Goal: Task Accomplishment & Management: Use online tool/utility

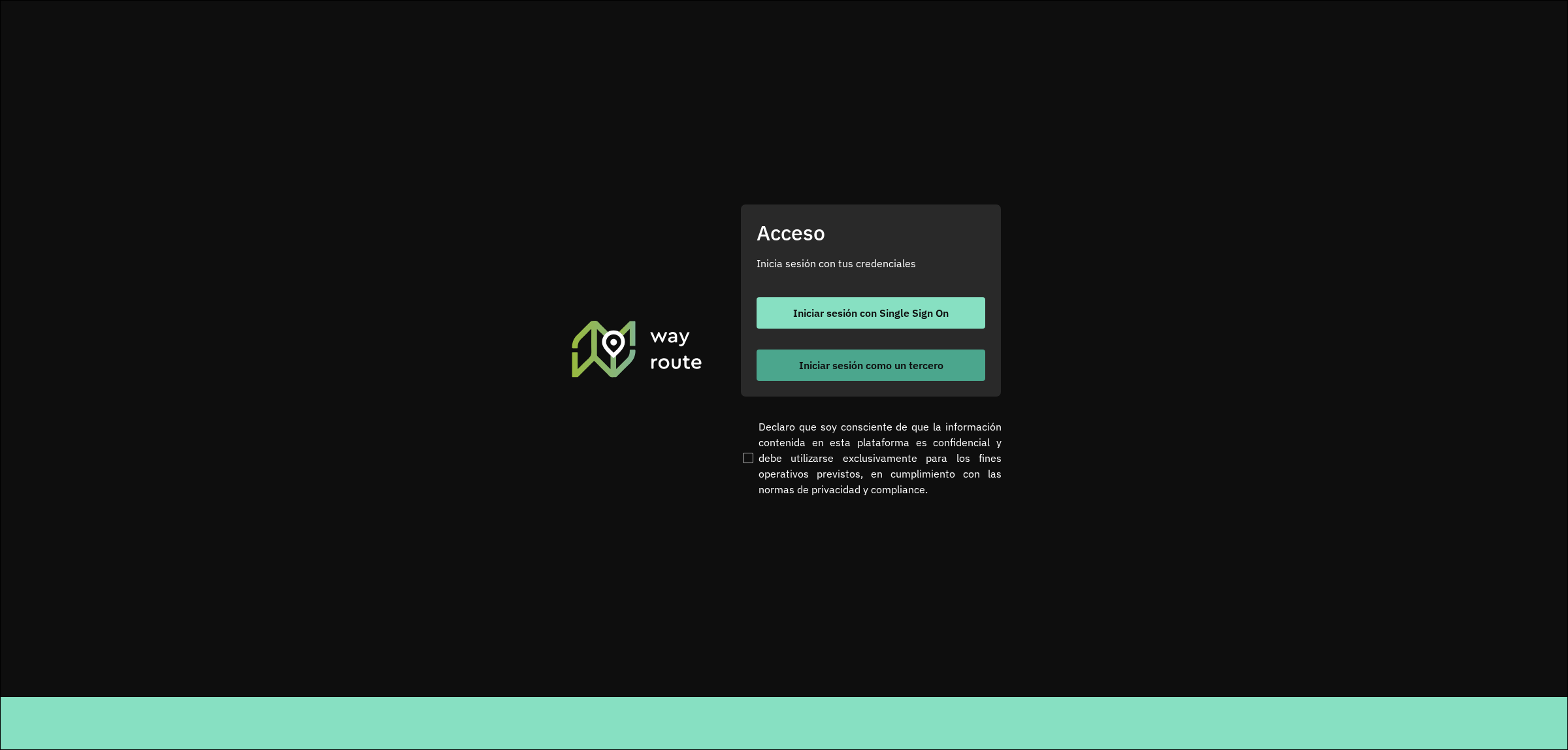
click at [808, 364] on span "Iniciar sesión como un tercero" at bounding box center [871, 365] width 144 height 11
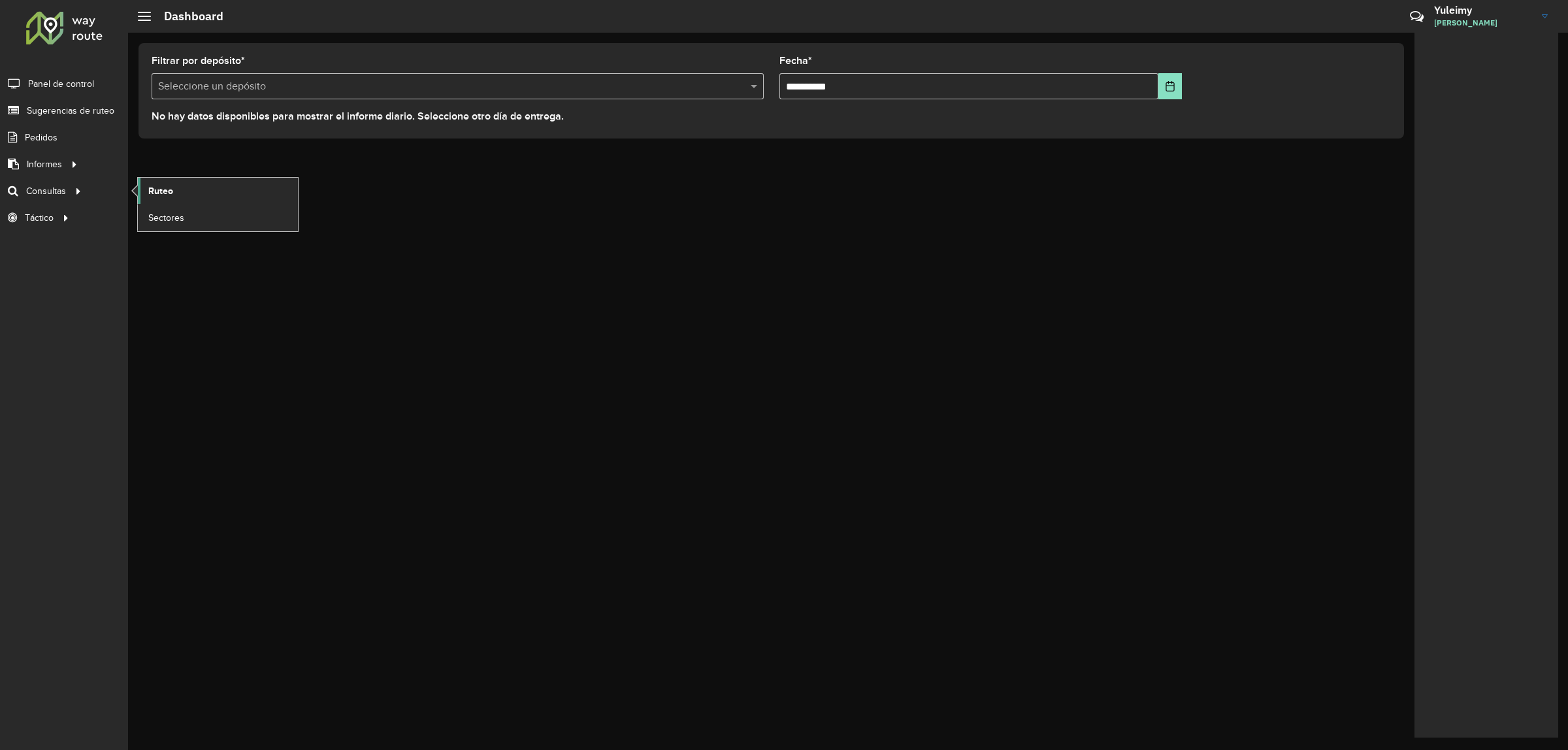
click at [146, 190] on link "Ruteo" at bounding box center [217, 191] width 160 height 27
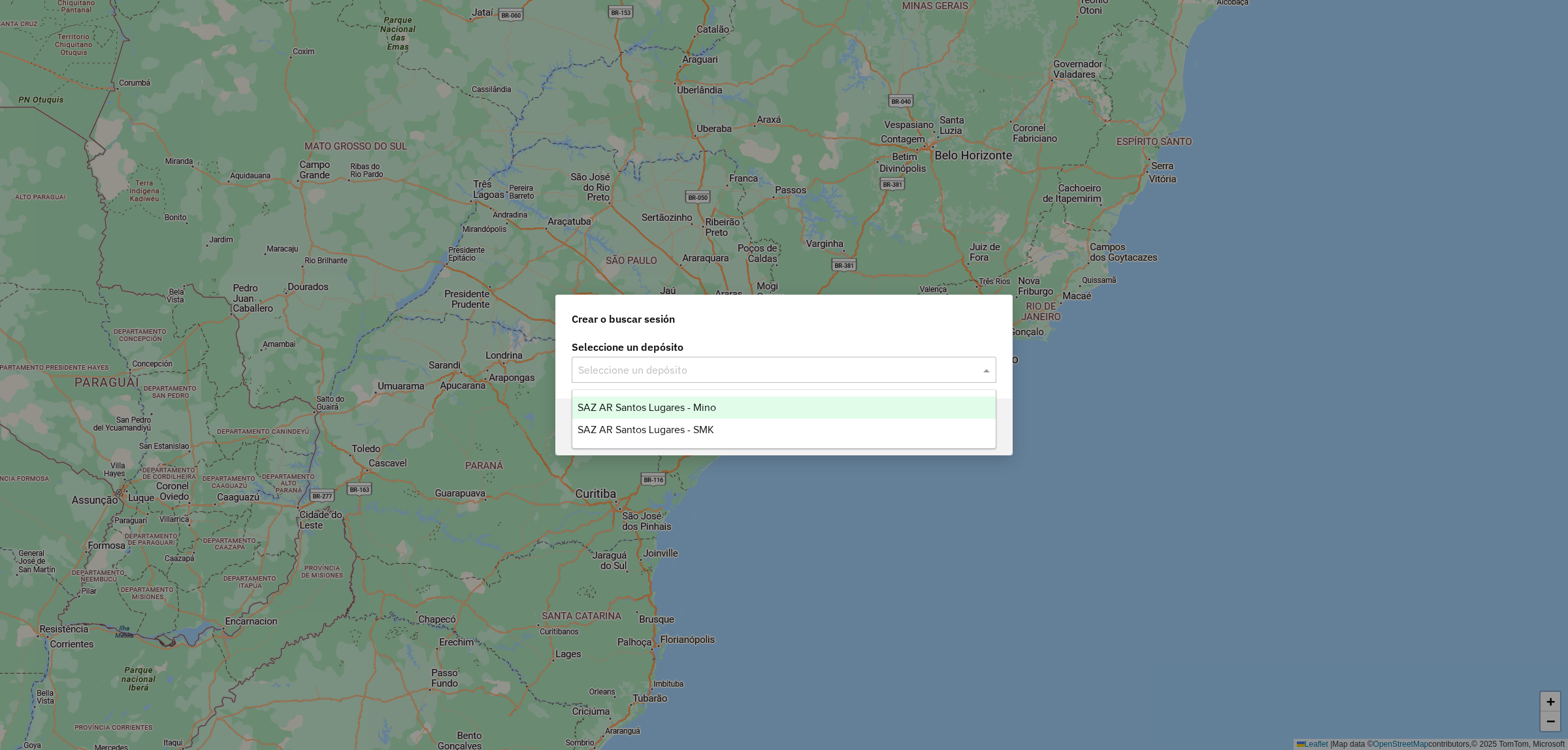
click at [622, 365] on input "text" at bounding box center [770, 370] width 386 height 16
click at [634, 404] on span "SAZ AR Santos Lugares - Mino" at bounding box center [647, 407] width 138 height 11
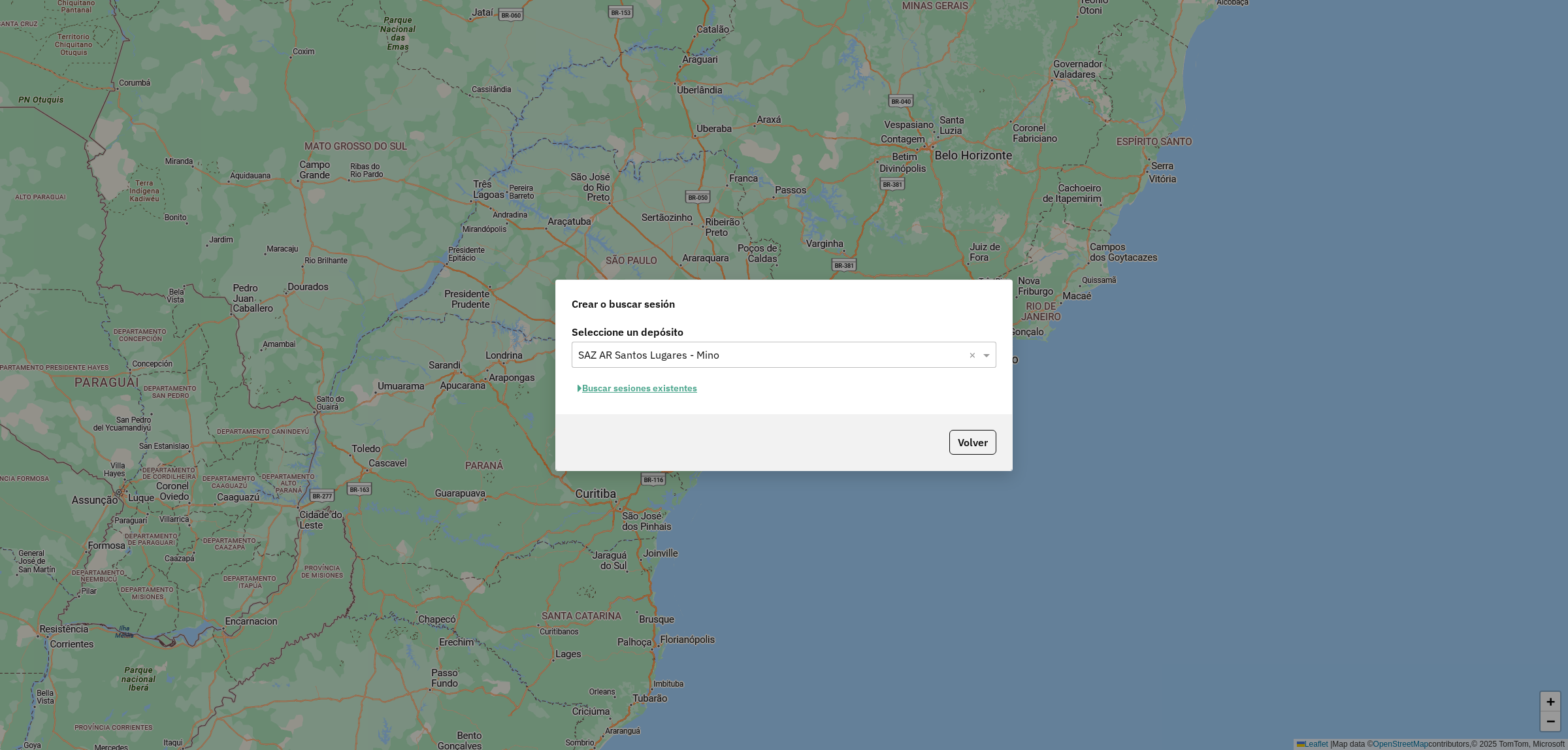
click at [655, 384] on button "Buscar sesiones existentes" at bounding box center [637, 388] width 131 height 20
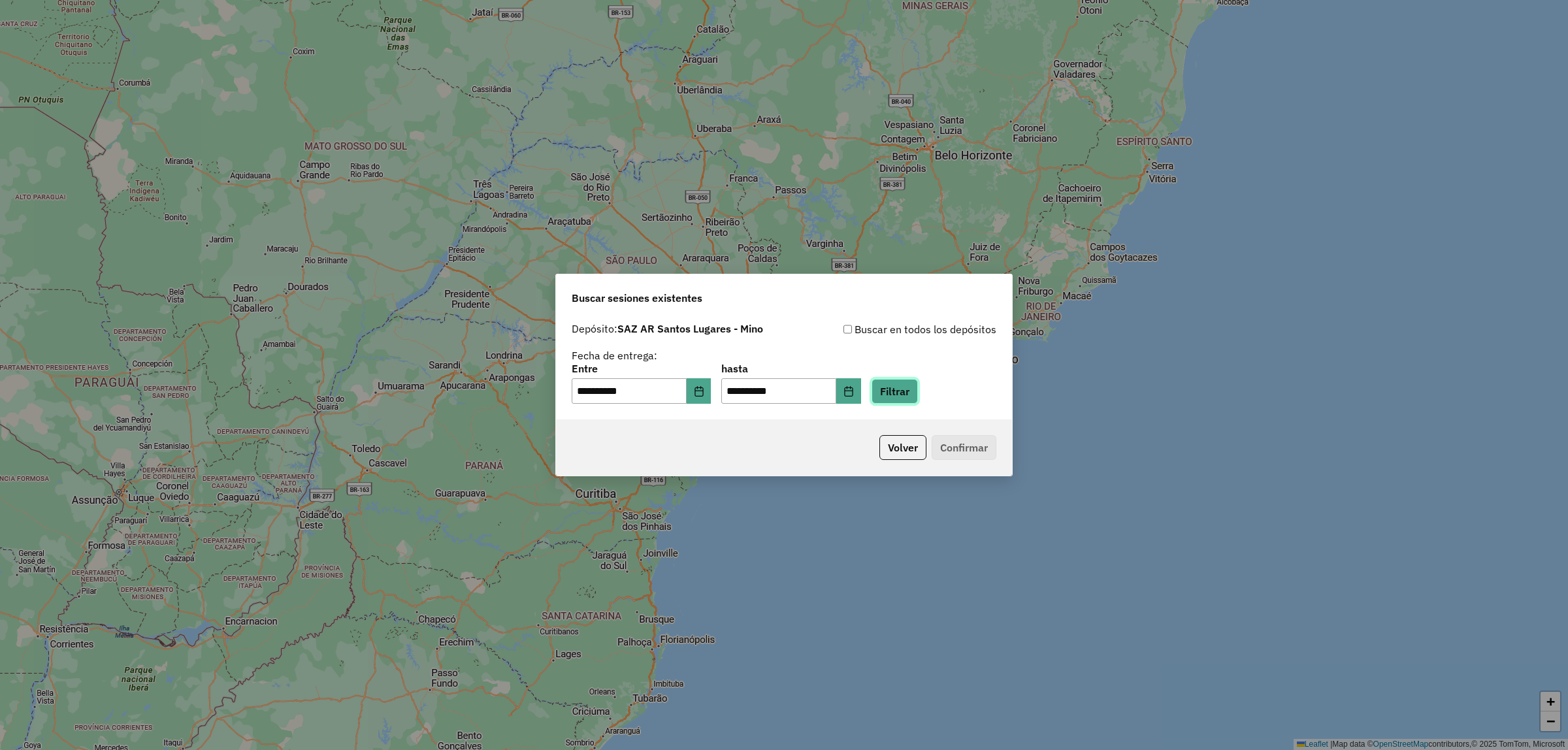
click at [918, 392] on button "Filtrar" at bounding box center [895, 391] width 46 height 25
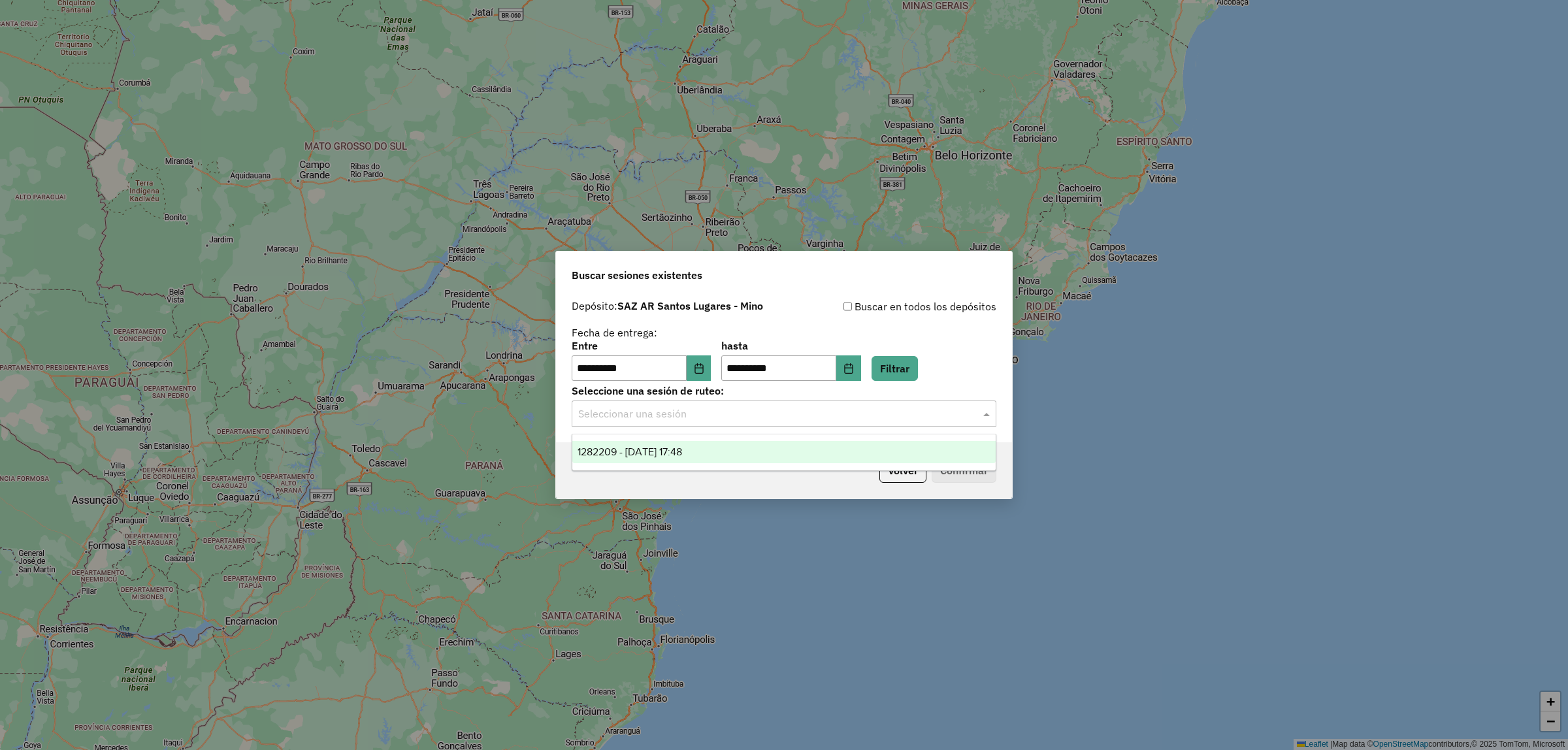
click at [662, 419] on input "text" at bounding box center [770, 414] width 386 height 16
click at [673, 448] on span "1282209 - 25/09/2025 17:48" at bounding box center [630, 451] width 104 height 11
click at [980, 472] on button "Confirmar" at bounding box center [964, 470] width 65 height 25
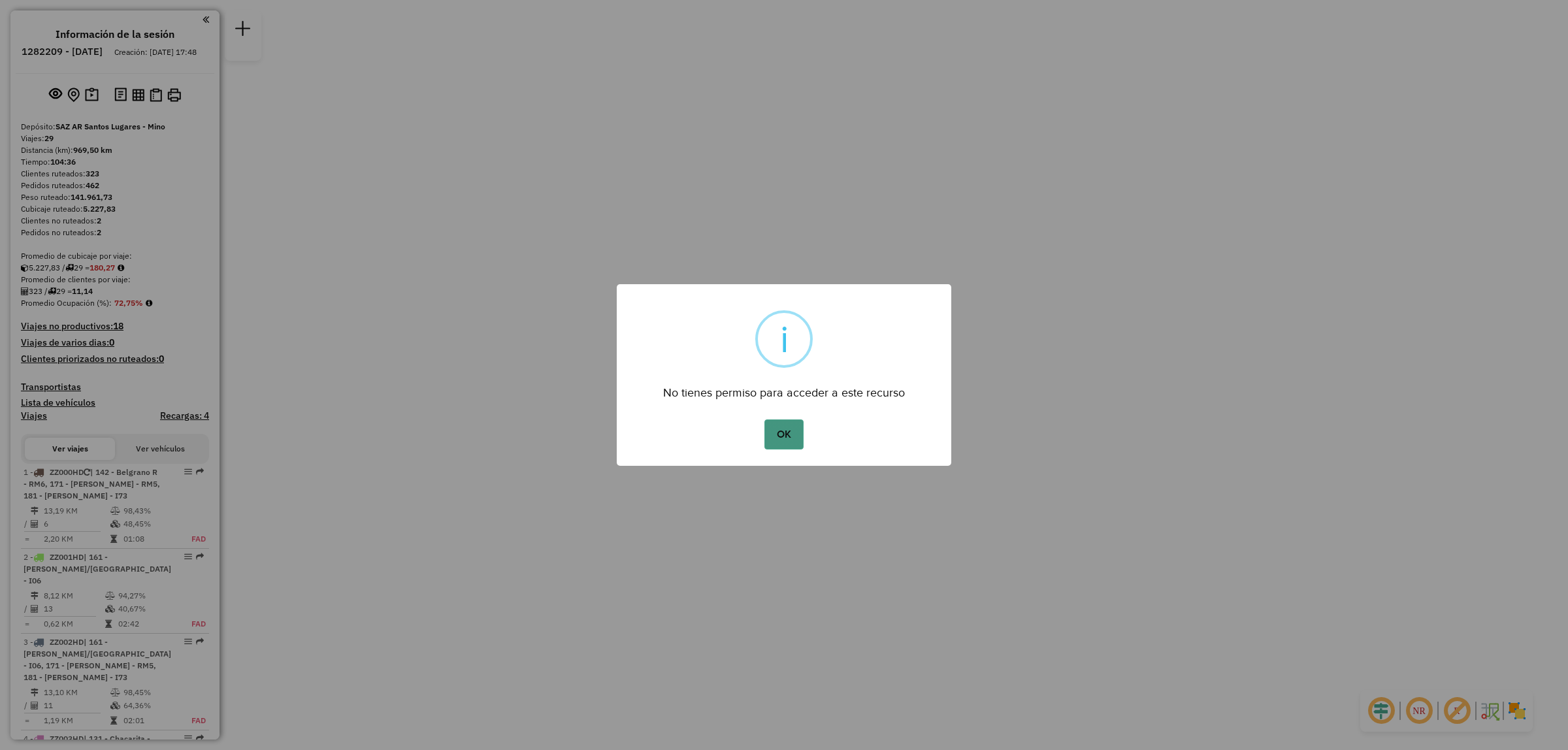
click at [782, 436] on button "OK" at bounding box center [784, 434] width 38 height 30
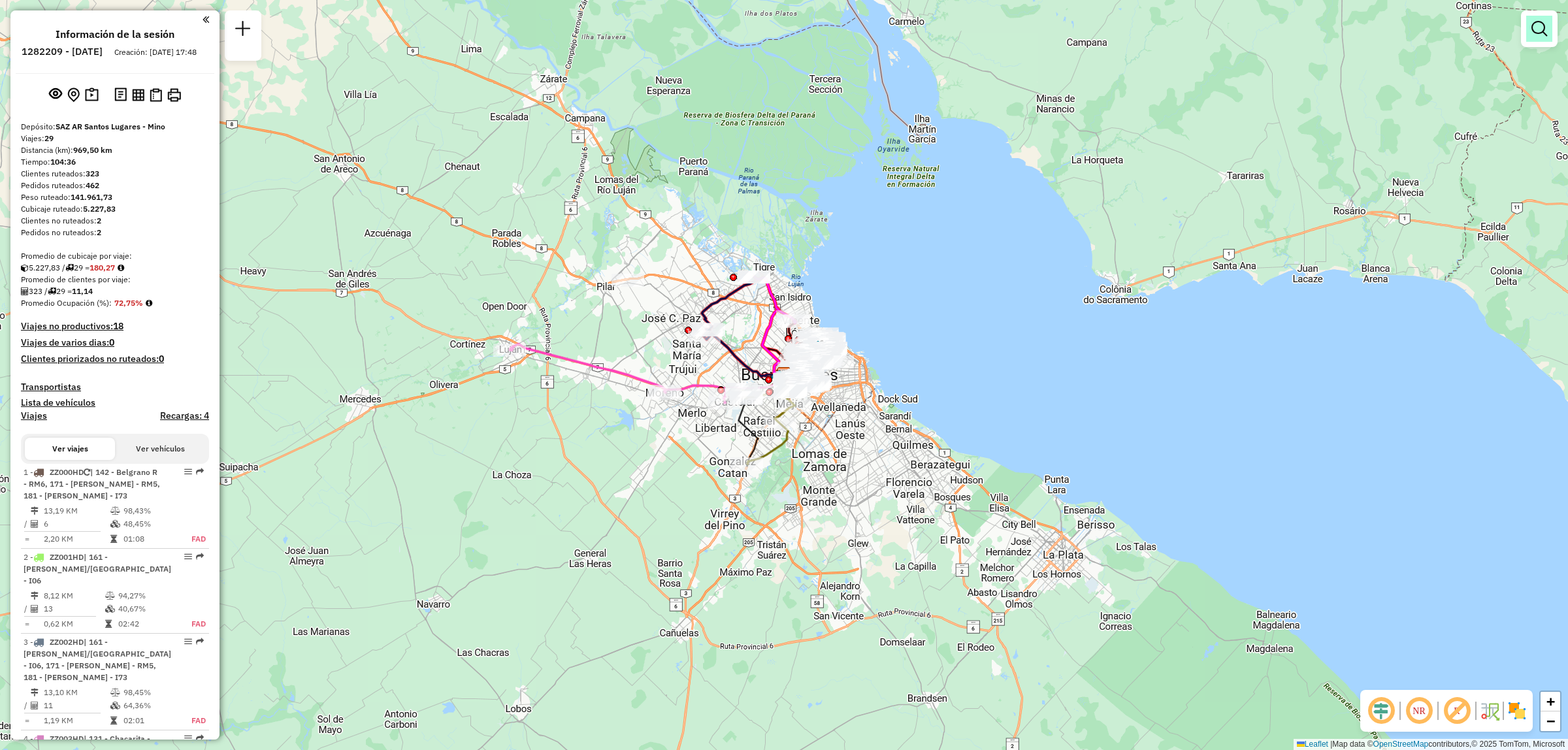
click at [1551, 22] on link at bounding box center [1540, 29] width 27 height 27
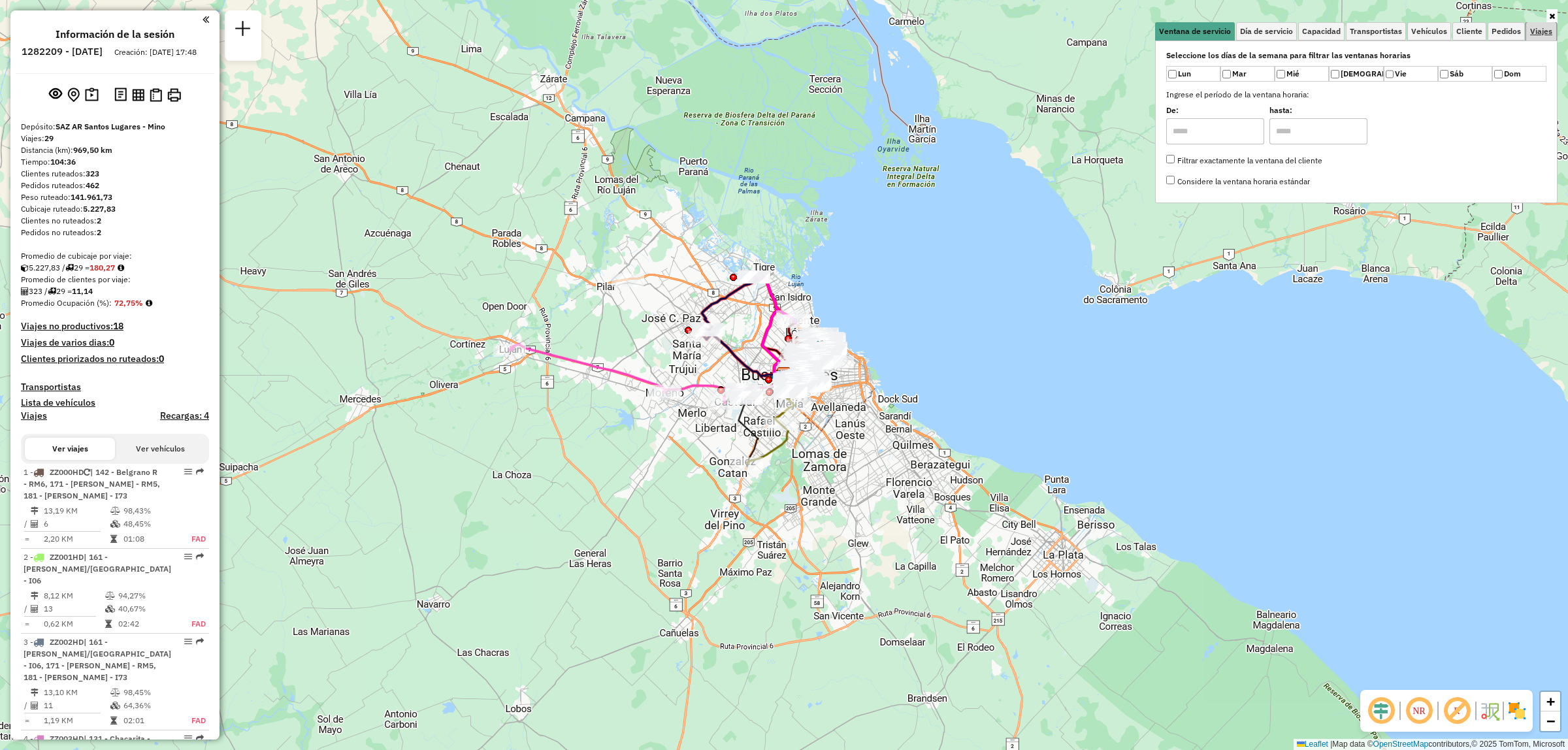
click at [1546, 23] on link "Viajes" at bounding box center [1541, 31] width 30 height 18
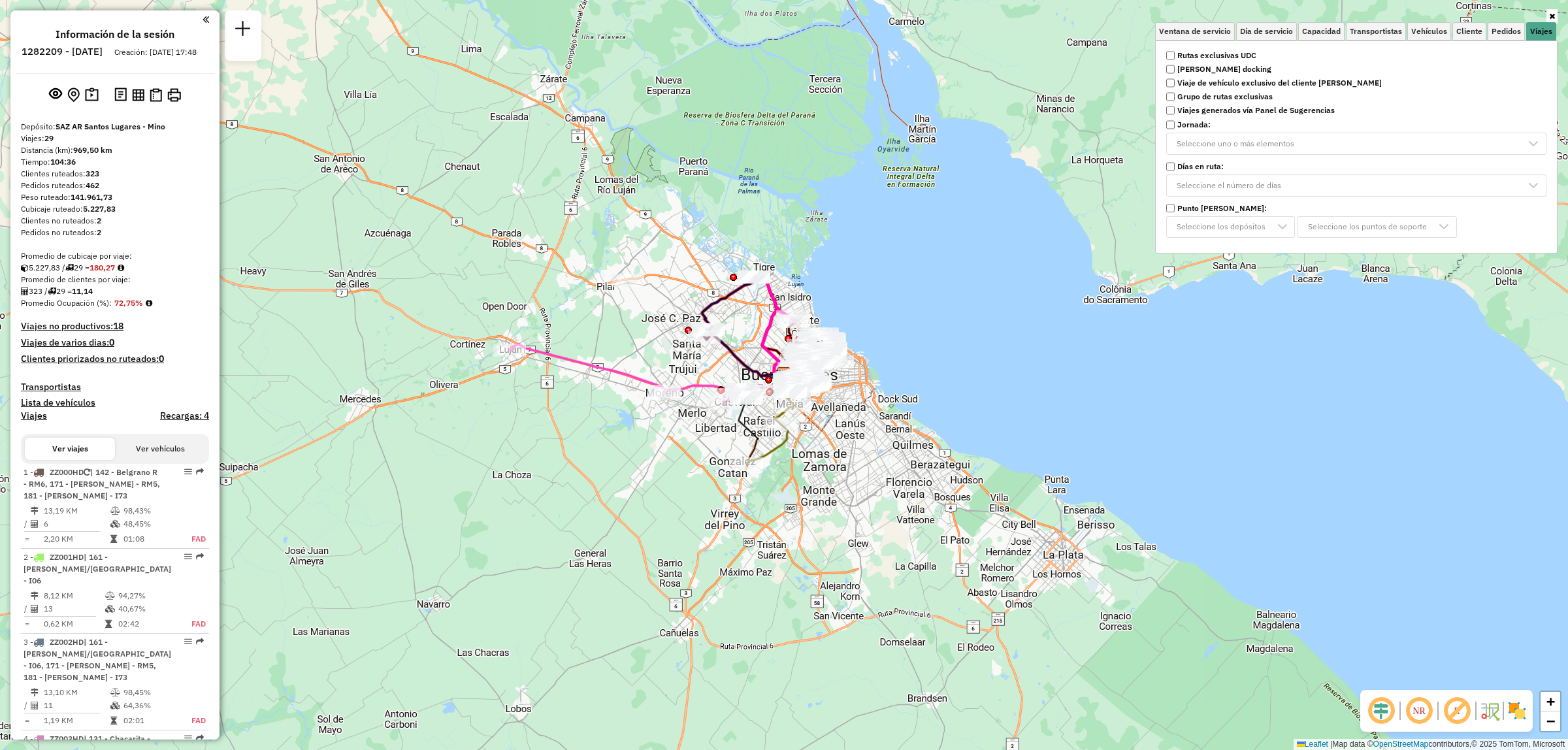
click at [1177, 54] on strong "Rutas exclusivas UDC" at bounding box center [1216, 56] width 79 height 12
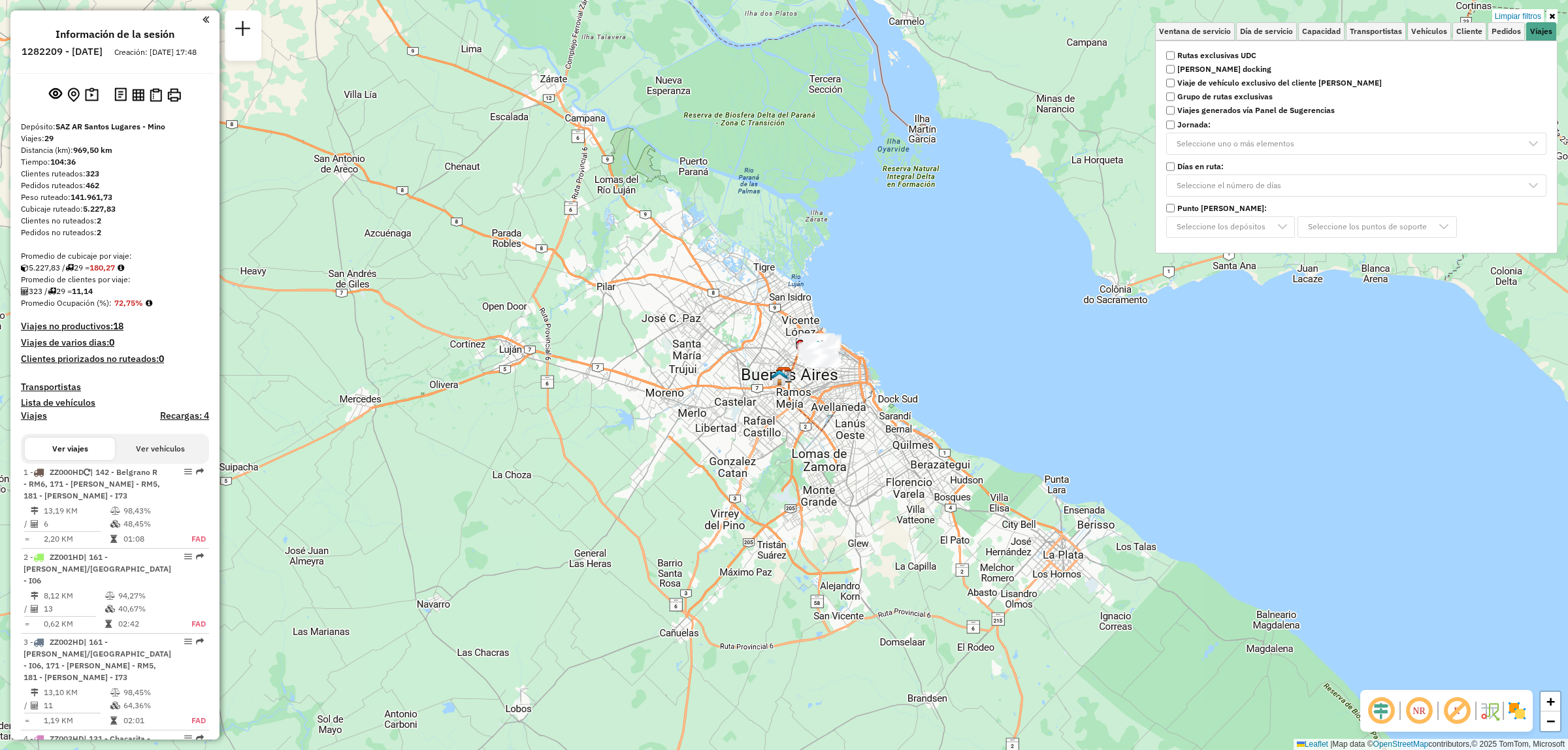
click at [914, 304] on div "Limpiar filtros Ventana de servicio Día de servicio Capacidad Transportistas Ve…" at bounding box center [784, 375] width 1568 height 750
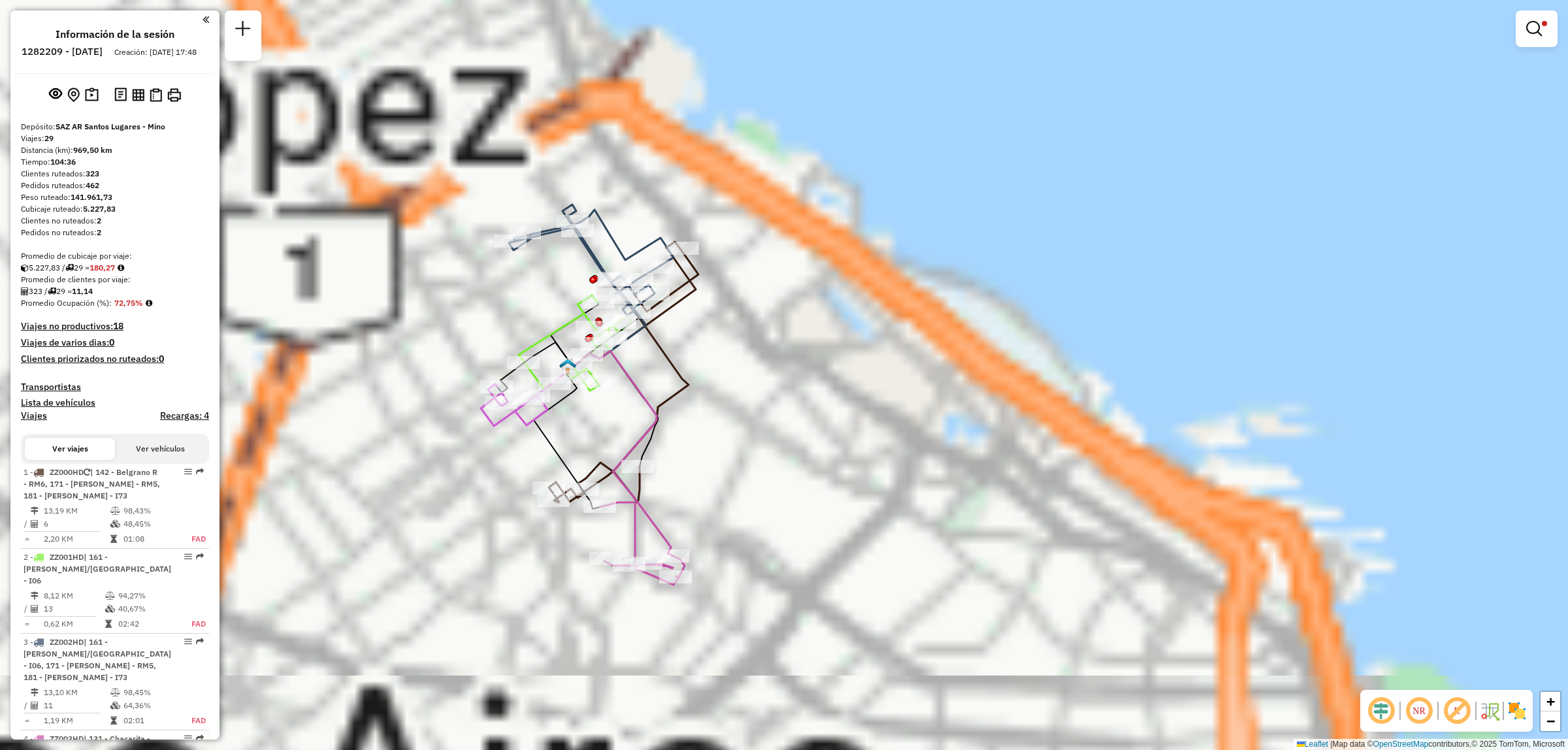
drag, startPoint x: 562, startPoint y: 443, endPoint x: 812, endPoint y: 405, distance: 252.9
click at [812, 405] on div "Limpiar filtros Ventana de servicio Día de servicio Capacidad Transportistas Ve…" at bounding box center [784, 375] width 1568 height 750
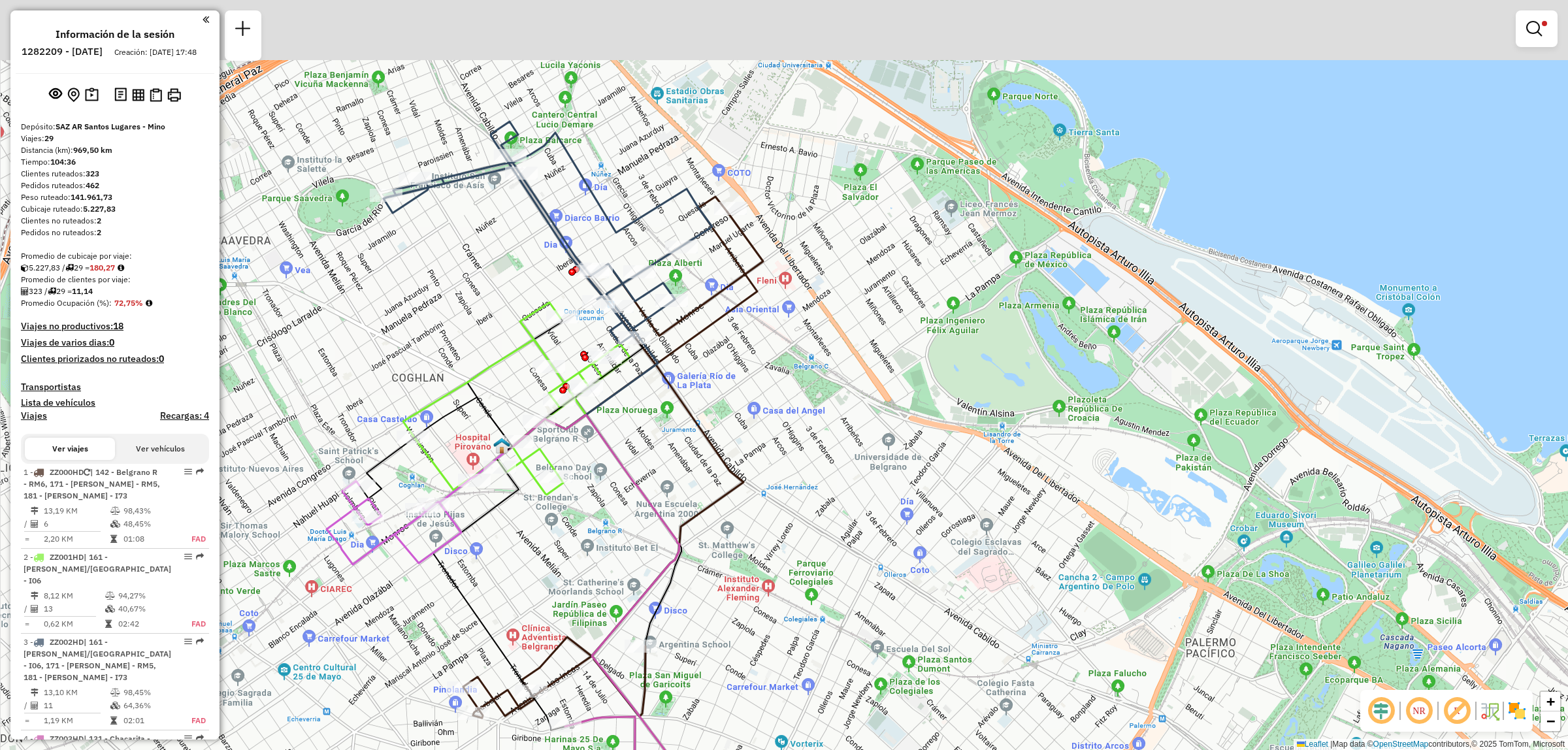
drag, startPoint x: 580, startPoint y: 379, endPoint x: 632, endPoint y: 463, distance: 98.8
click at [632, 463] on div "Limpiar filtros Ventana de servicio Día de servicio Capacidad Transportistas Ve…" at bounding box center [784, 375] width 1568 height 750
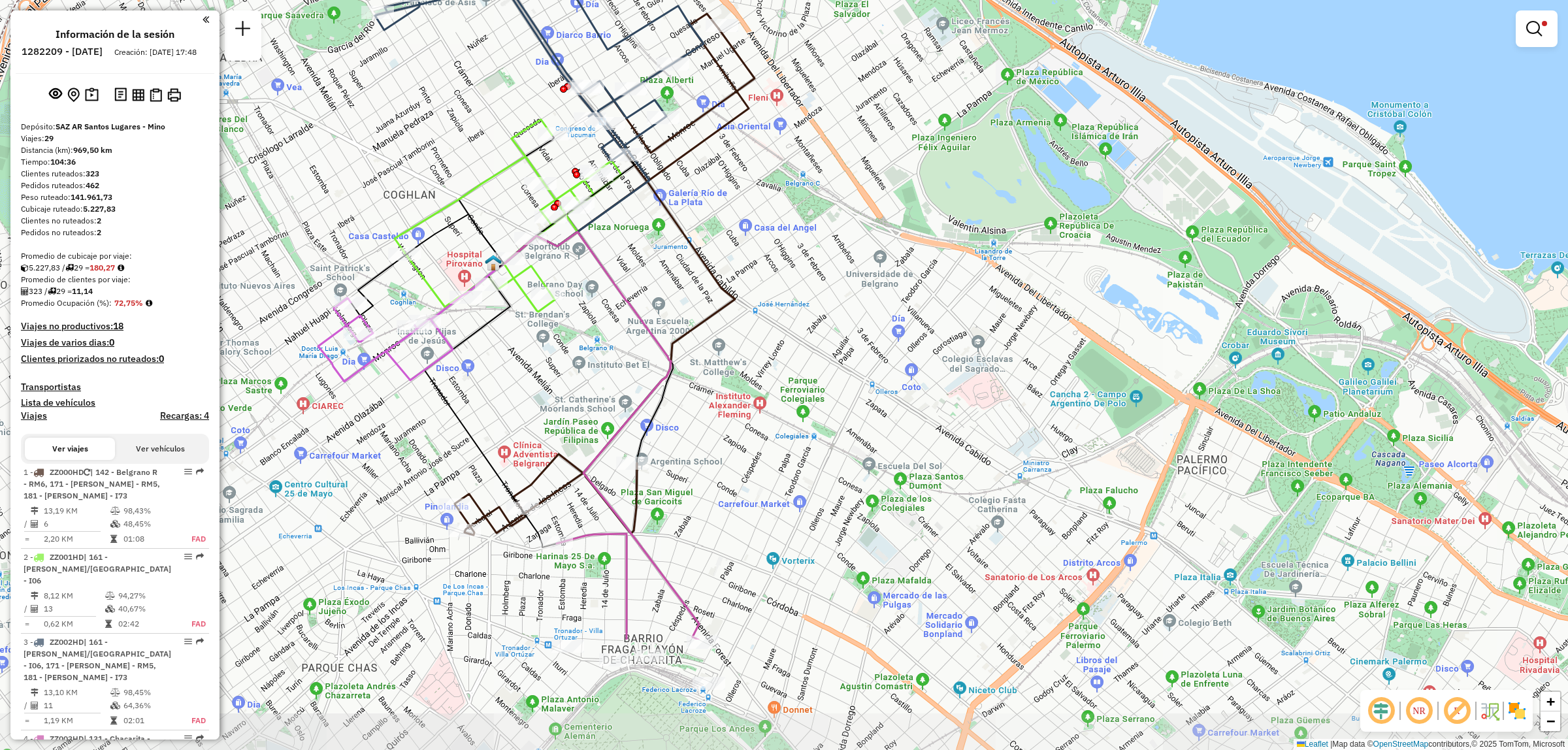
drag, startPoint x: 526, startPoint y: 519, endPoint x: 513, endPoint y: 334, distance: 185.5
click at [513, 334] on div "Limpiar filtros Ventana de servicio Día de servicio Capacidad Transportistas Ve…" at bounding box center [784, 375] width 1568 height 750
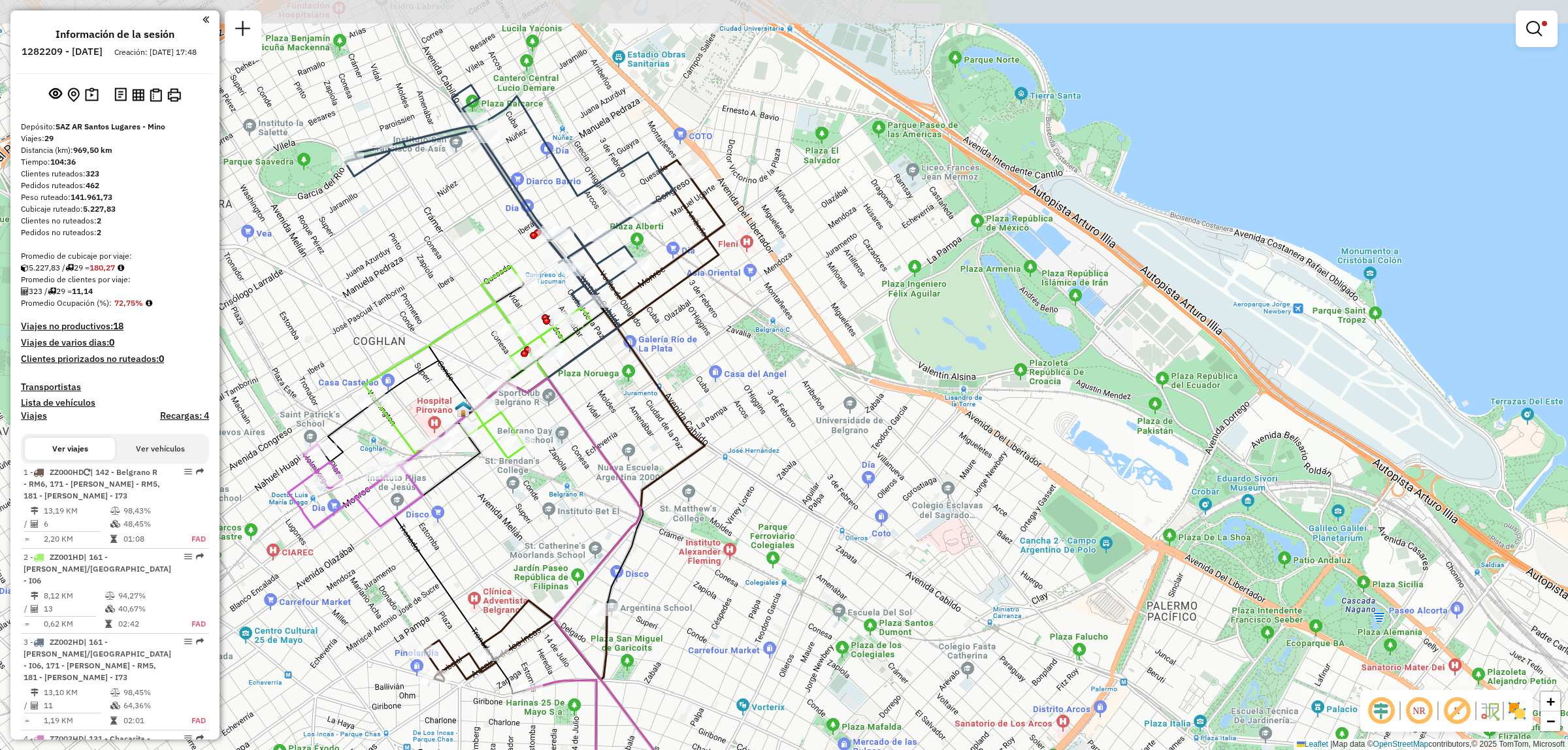
drag, startPoint x: 519, startPoint y: 341, endPoint x: 490, endPoint y: 486, distance: 147.9
click at [490, 486] on div "Limpiar filtros Ventana de servicio Día de servicio Capacidad Transportistas Ve…" at bounding box center [784, 375] width 1568 height 750
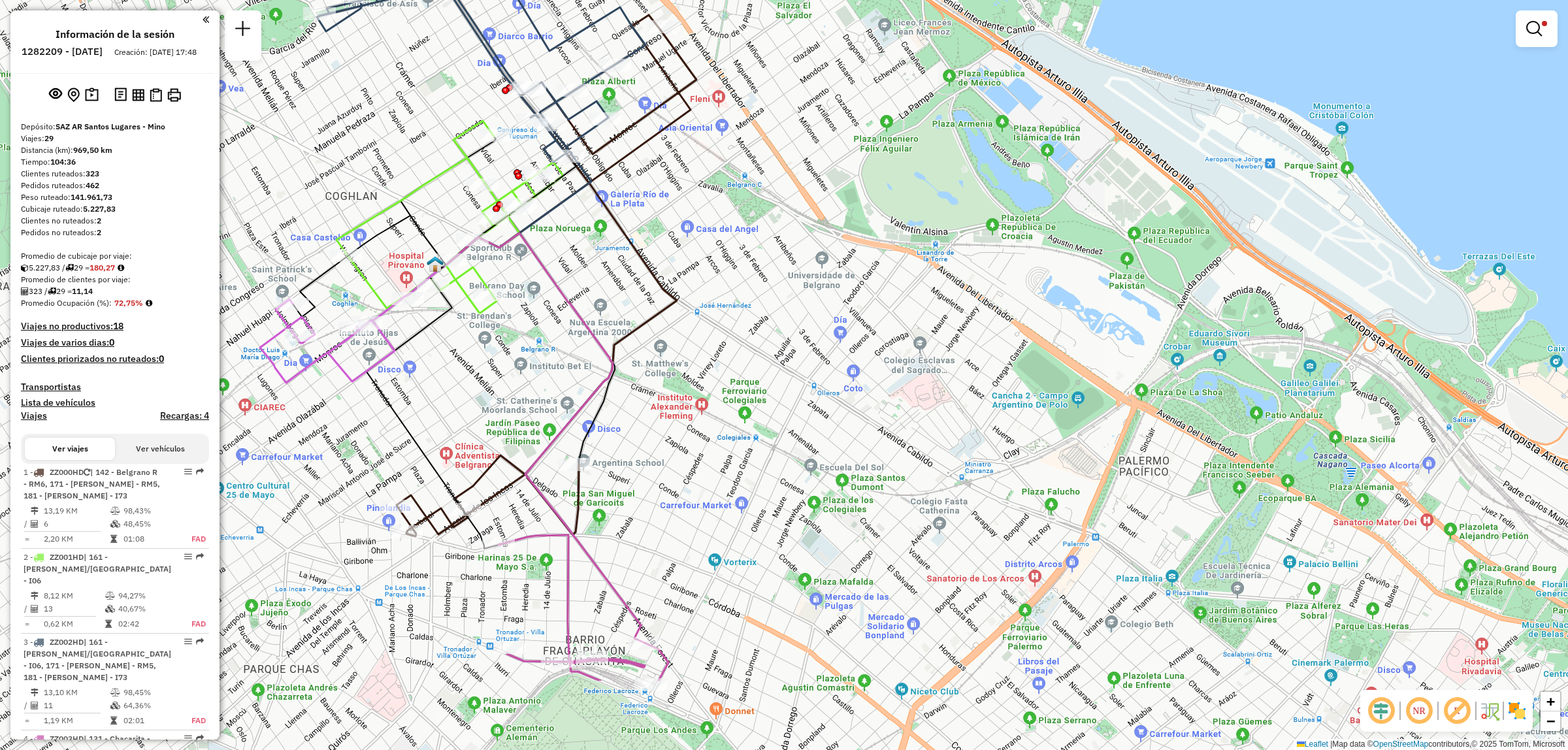
drag, startPoint x: 495, startPoint y: 514, endPoint x: 467, endPoint y: 369, distance: 147.7
click at [467, 369] on div "Limpiar filtros Ventana de servicio Día de servicio Capacidad Transportistas Ve…" at bounding box center [784, 375] width 1568 height 750
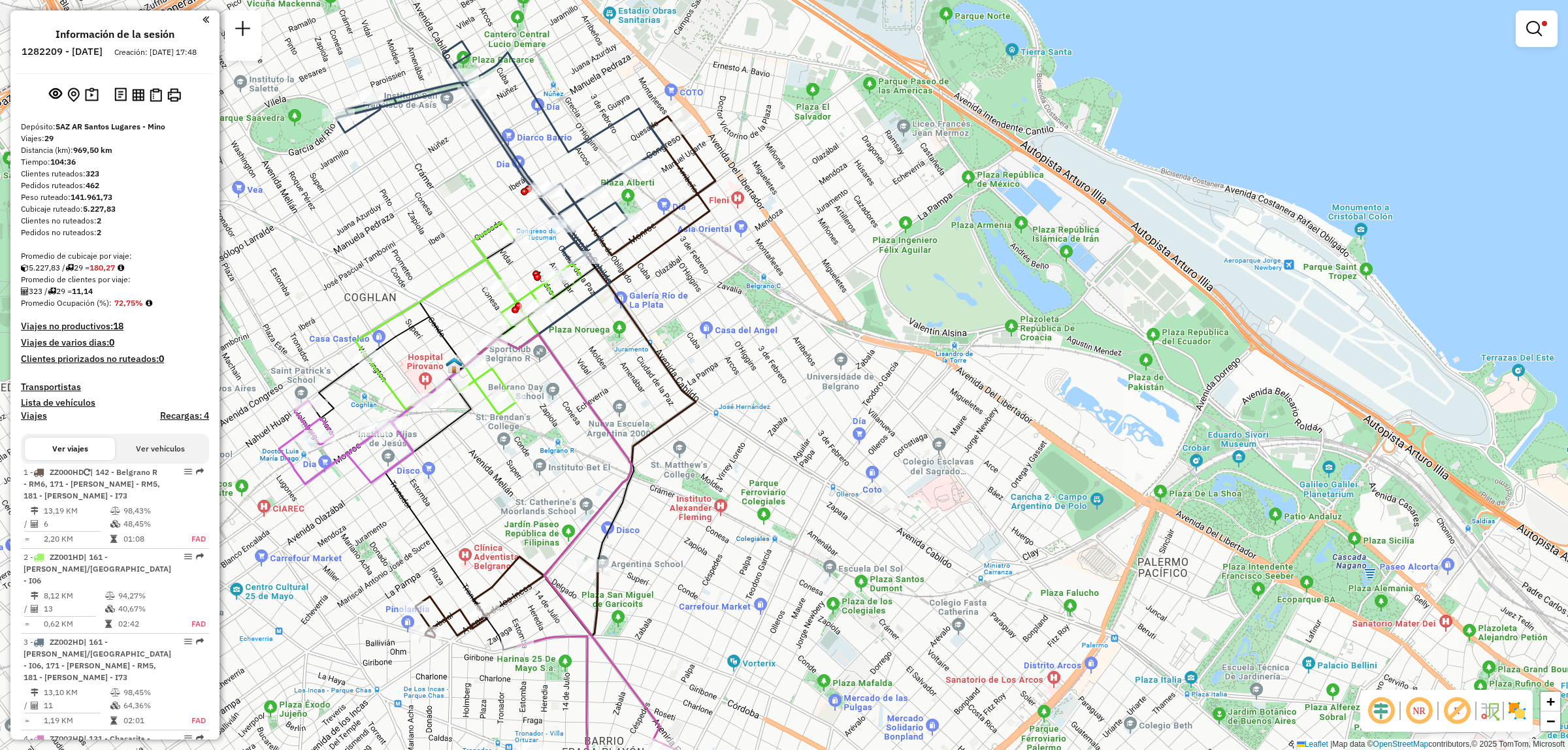
drag, startPoint x: 468, startPoint y: 383, endPoint x: 487, endPoint y: 484, distance: 102.8
click at [487, 484] on div "Limpiar filtros Ventana de servicio Día de servicio Capacidad Transportistas Ve…" at bounding box center [784, 375] width 1568 height 750
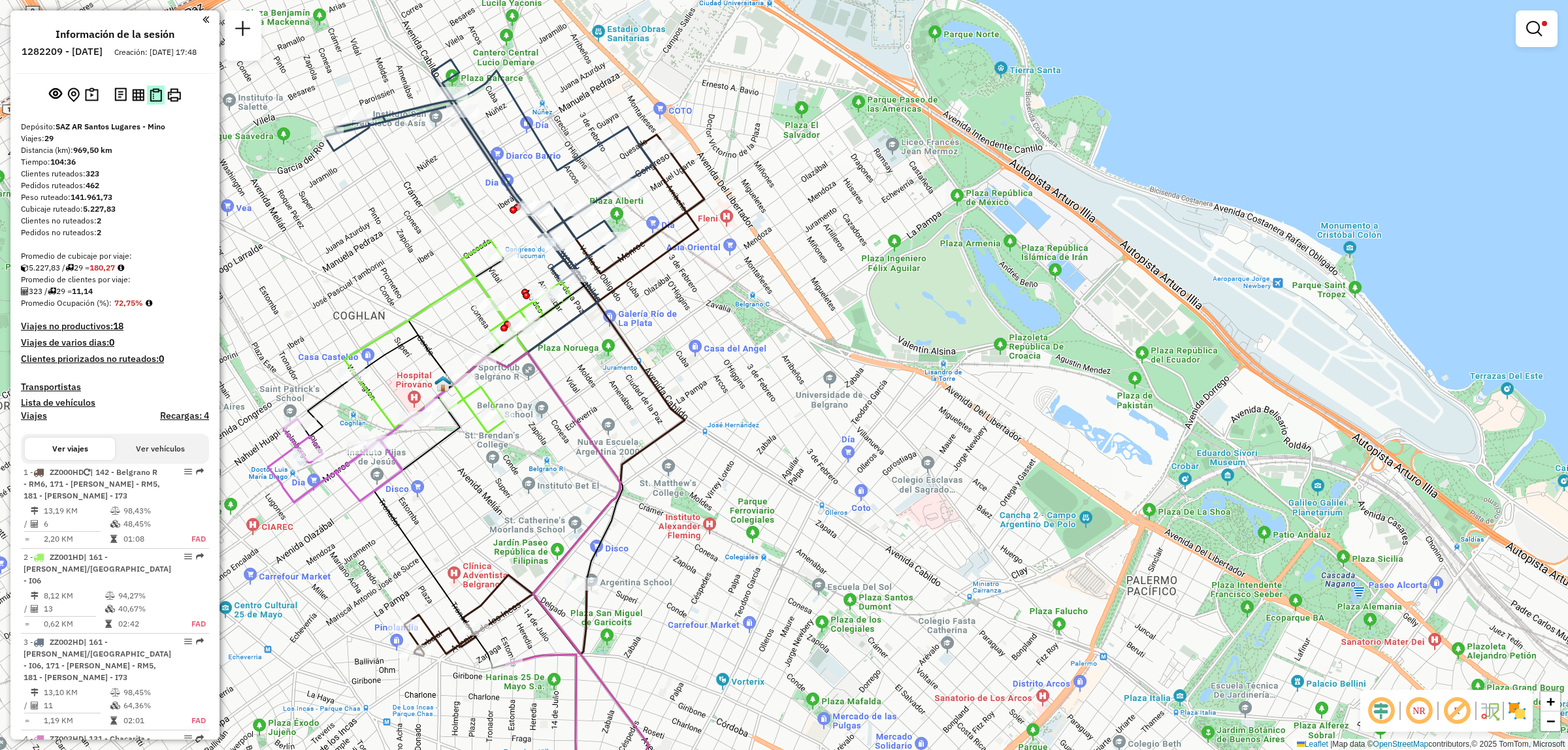
click at [155, 102] on img at bounding box center [155, 94] width 12 height 14
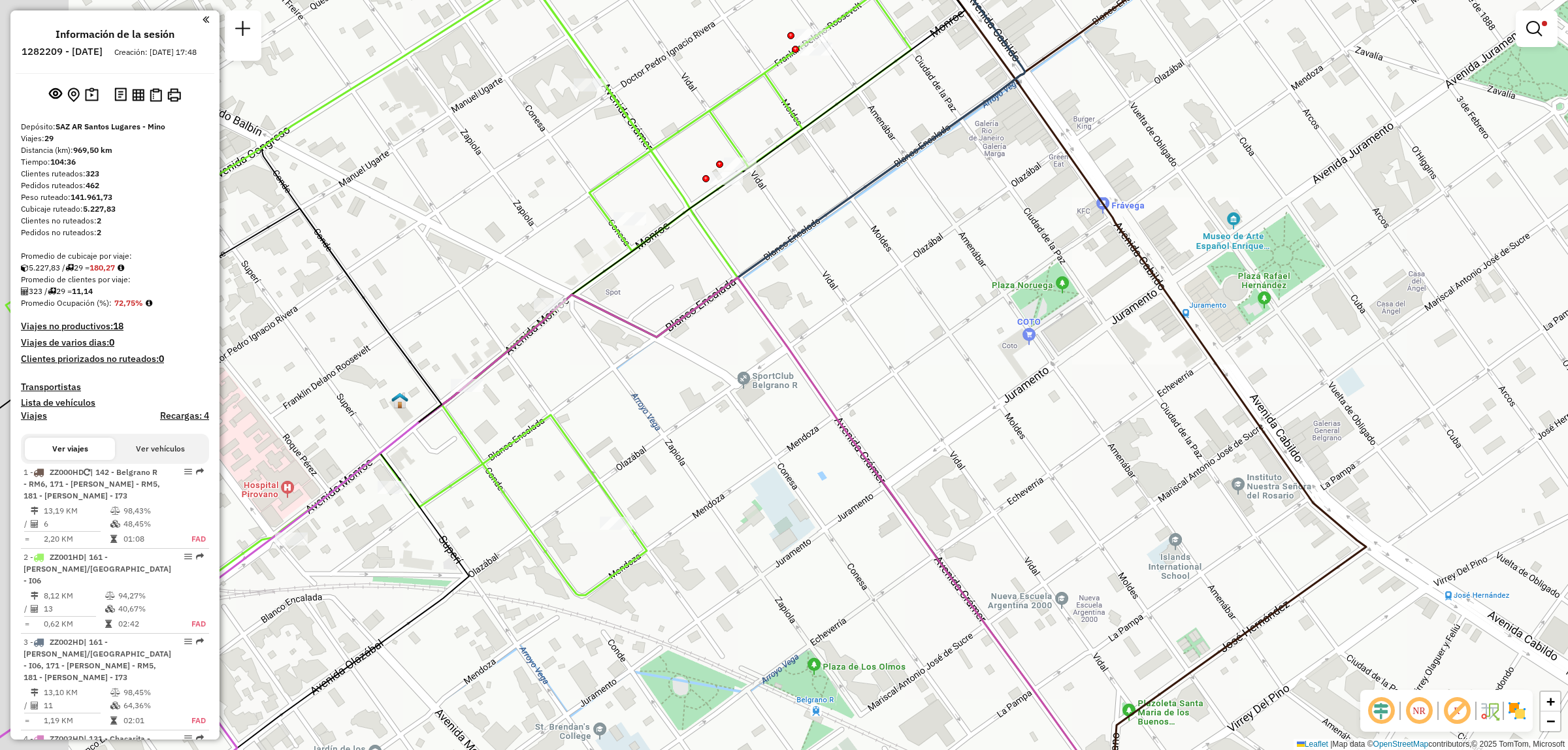
drag, startPoint x: 379, startPoint y: 419, endPoint x: 480, endPoint y: 419, distance: 101.0
click at [480, 419] on div "Limpiar filtros Ventana de servicio Día de servicio Capacidad Transportistas Ve…" at bounding box center [784, 375] width 1568 height 750
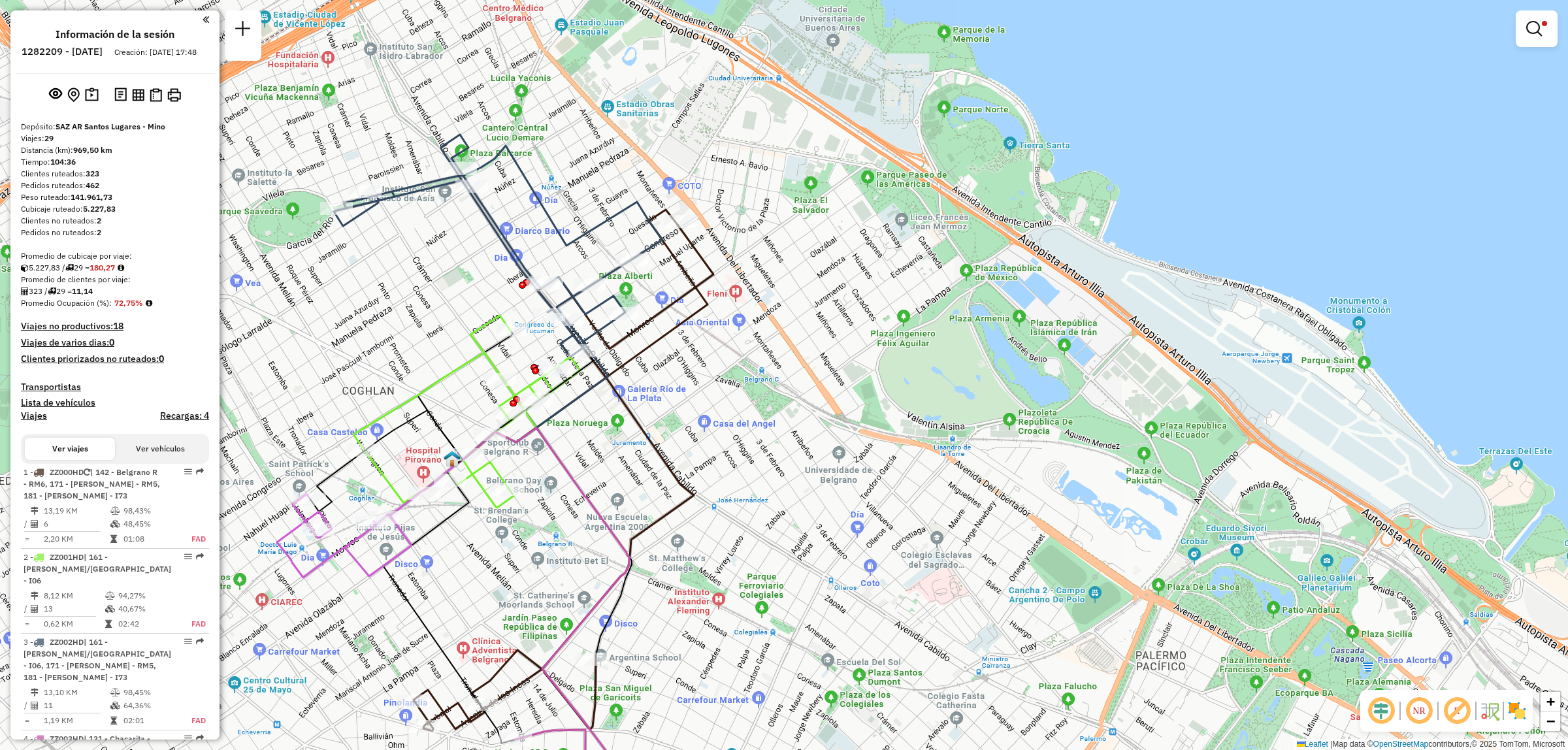
drag, startPoint x: 638, startPoint y: 402, endPoint x: 641, endPoint y: 479, distance: 77.1
click at [641, 479] on icon at bounding box center [564, 477] width 300 height 506
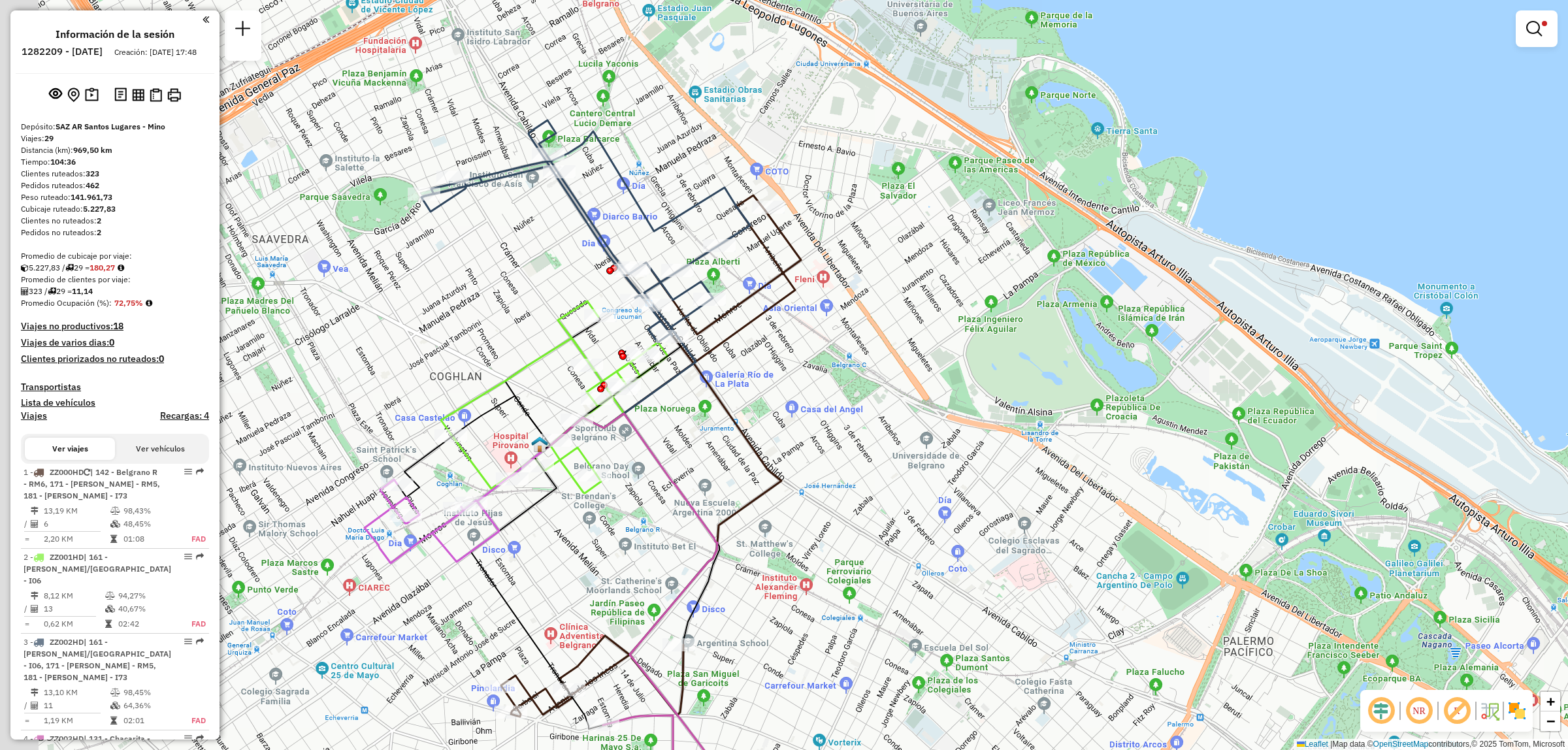
drag, startPoint x: 645, startPoint y: 356, endPoint x: 778, endPoint y: 249, distance: 170.7
click at [778, 249] on div "Limpiar filtros Ventana de servicio Día de servicio Capacidad Transportistas Ve…" at bounding box center [784, 375] width 1568 height 750
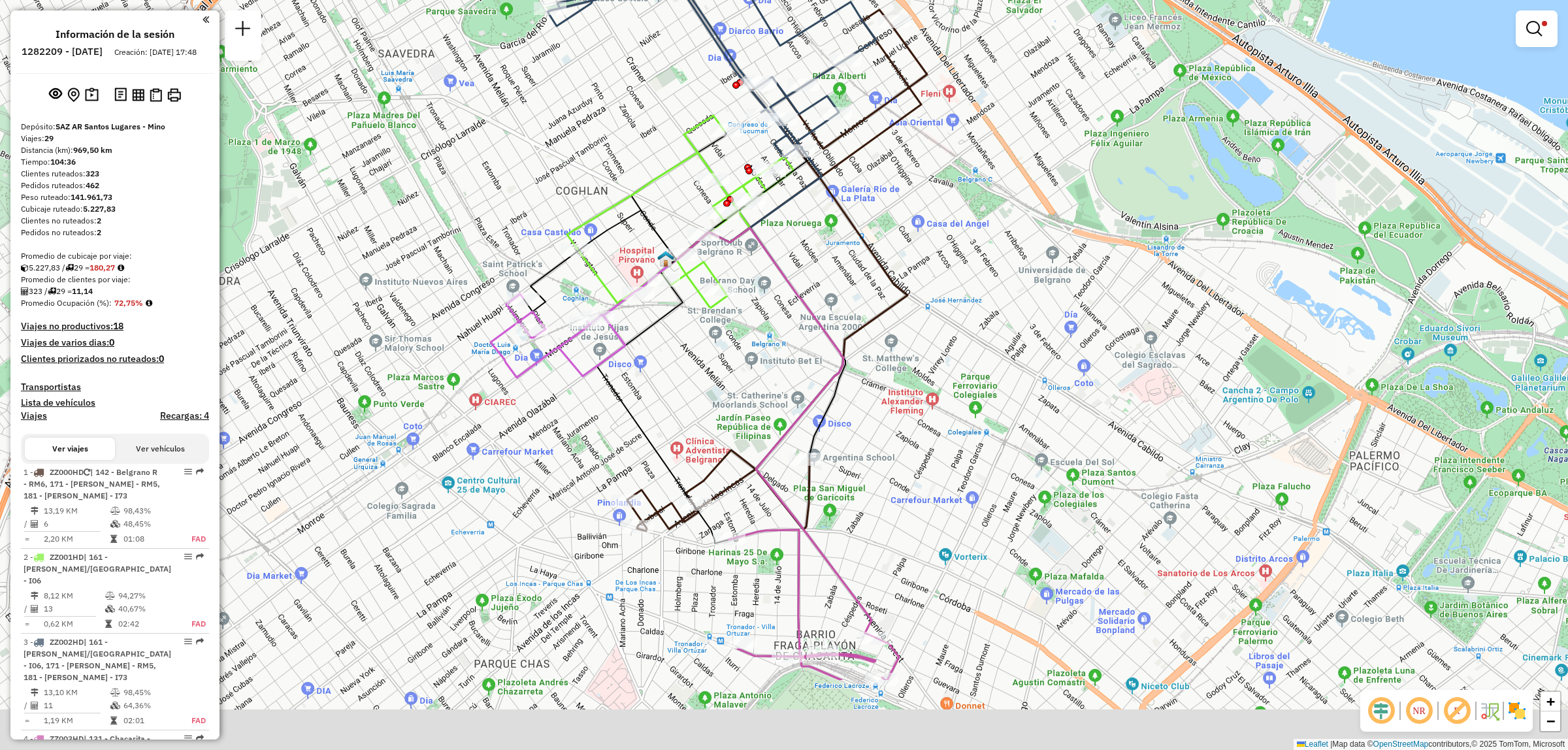
drag, startPoint x: 722, startPoint y: 530, endPoint x: 802, endPoint y: 375, distance: 174.4
click at [801, 377] on div "Limpiar filtros Ventana de servicio Día de servicio Capacidad Transportistas Ve…" at bounding box center [784, 375] width 1568 height 750
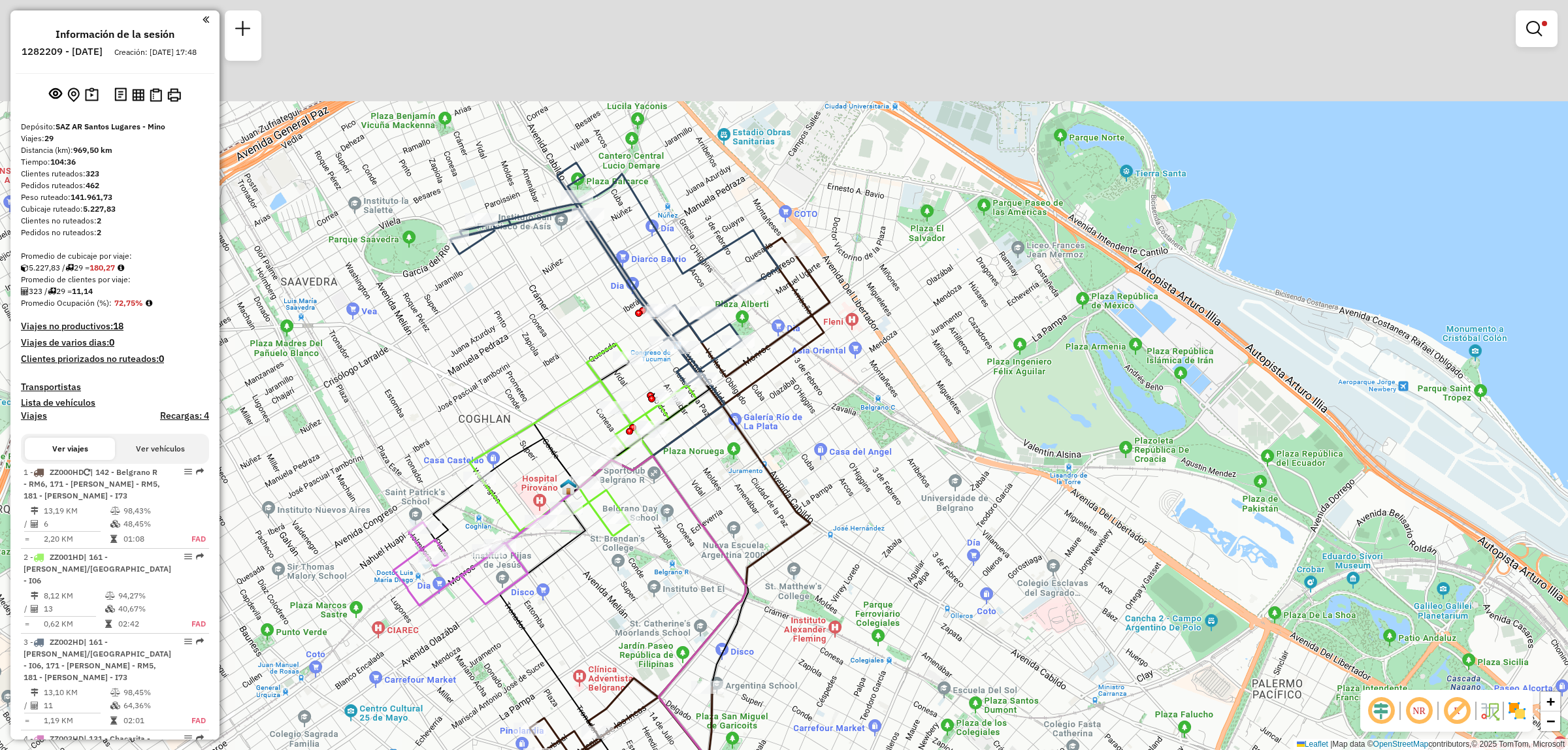
drag, startPoint x: 689, startPoint y: 147, endPoint x: 501, endPoint y: 351, distance: 277.4
click at [501, 354] on div "Limpiar filtros Ventana de servicio Día de servicio Capacidad Transportistas Ve…" at bounding box center [784, 375] width 1568 height 750
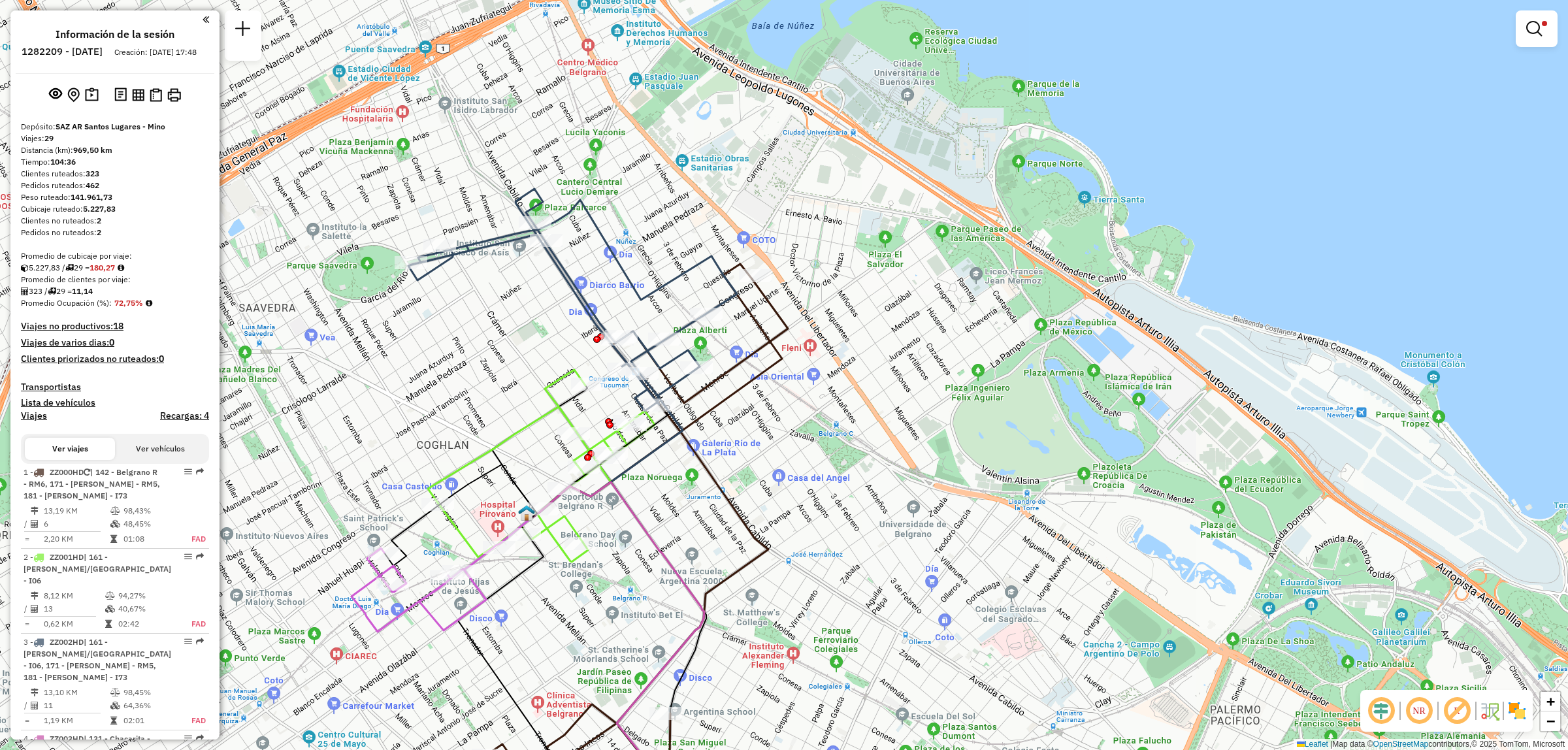
drag, startPoint x: 774, startPoint y: 486, endPoint x: 863, endPoint y: 193, distance: 306.2
click at [860, 210] on div "Limpiar filtros Ventana de servicio Día de servicio Capacidad Transportistas Ve…" at bounding box center [784, 375] width 1568 height 750
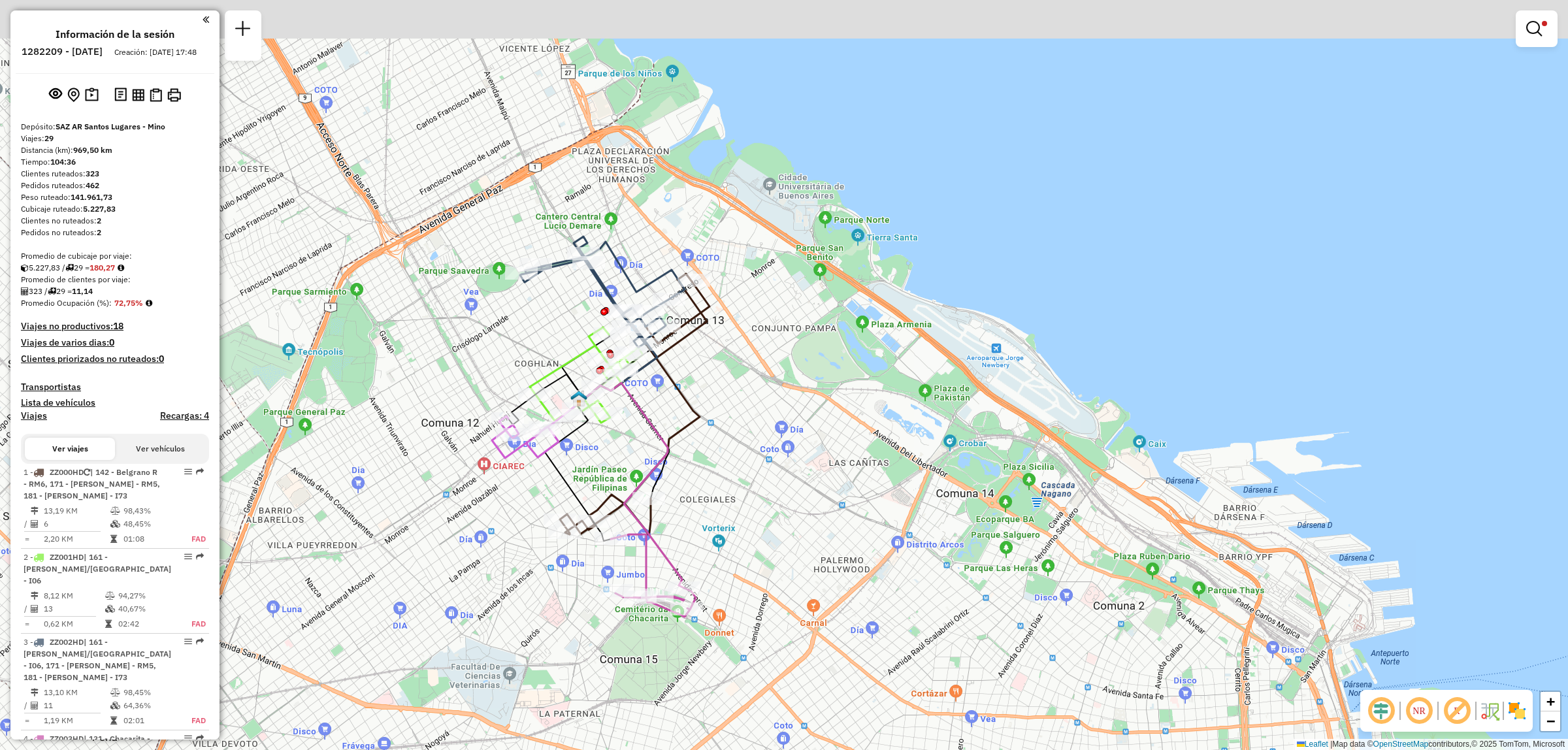
drag, startPoint x: 609, startPoint y: 445, endPoint x: 560, endPoint y: 503, distance: 75.9
click at [561, 503] on div "Limpiar filtros Ventana de servicio Día de servicio Capacidad Transportistas Ve…" at bounding box center [784, 375] width 1568 height 750
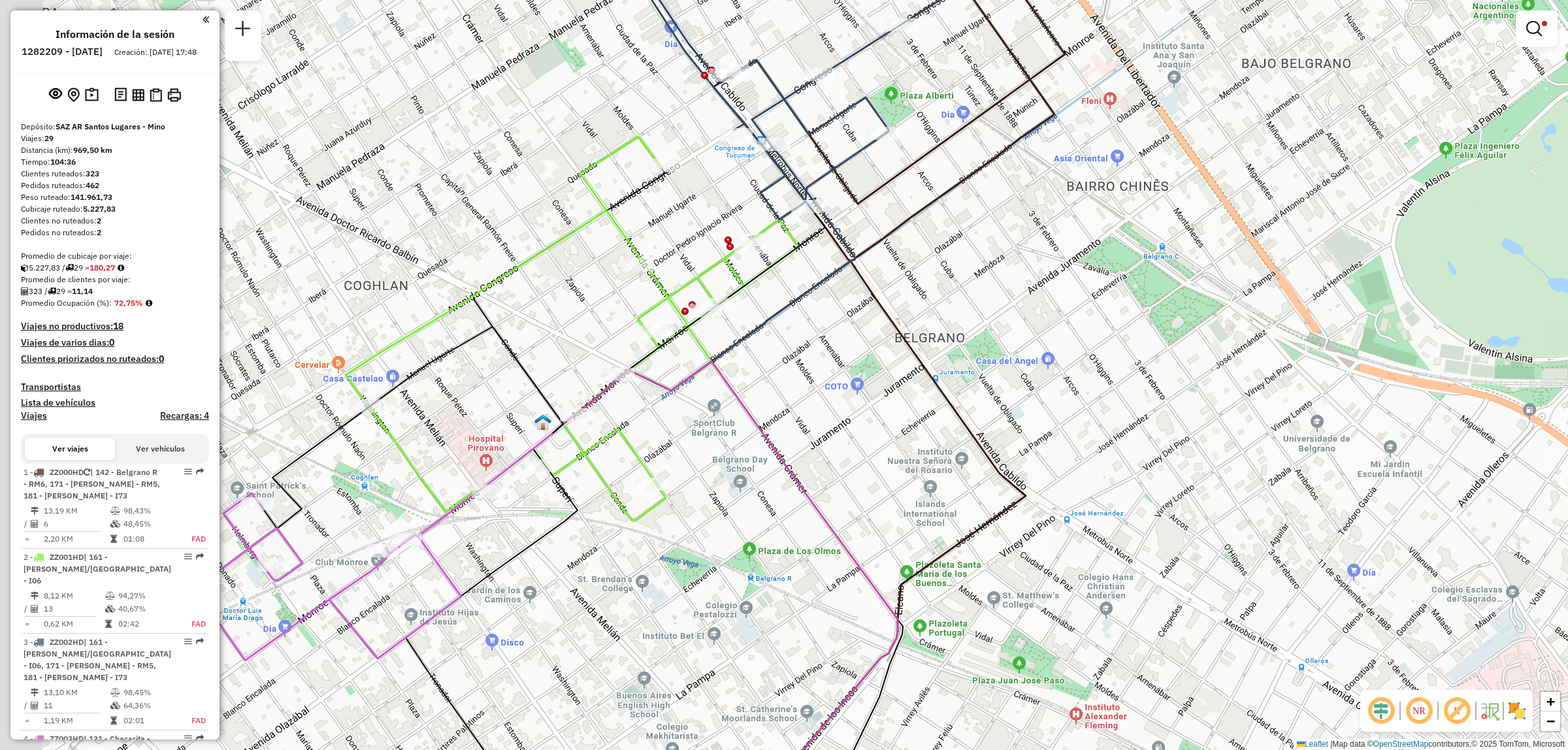
drag, startPoint x: 504, startPoint y: 463, endPoint x: 615, endPoint y: 444, distance: 112.6
click at [629, 433] on div "Limpiar filtros Ventana de servicio Día de servicio Capacidad Transportistas Ve…" at bounding box center [784, 375] width 1568 height 750
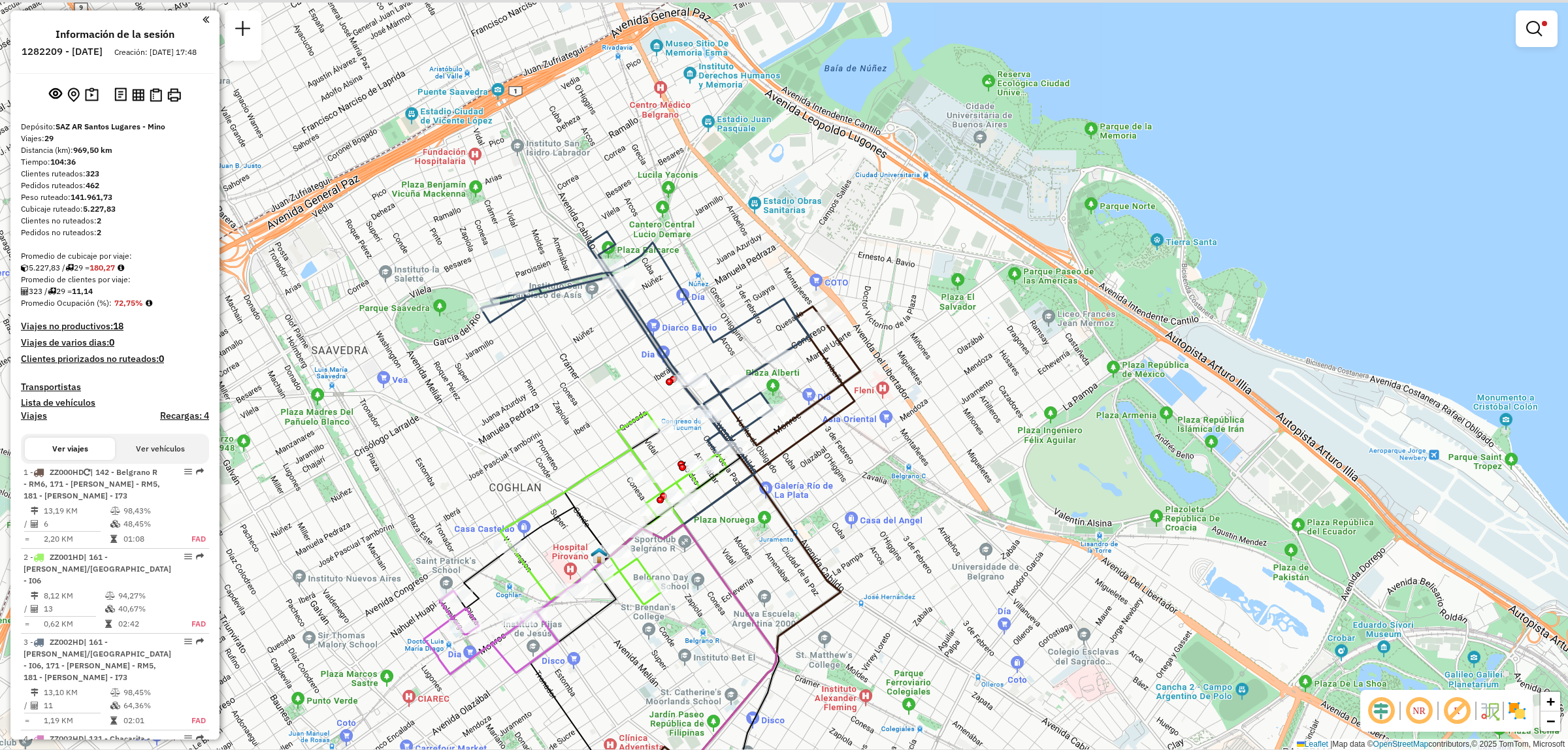
drag, startPoint x: 722, startPoint y: 446, endPoint x: 673, endPoint y: 555, distance: 119.5
click at [675, 555] on div "Limpiar filtros Ventana de servicio Día de servicio Capacidad Transportistas Ve…" at bounding box center [784, 375] width 1568 height 750
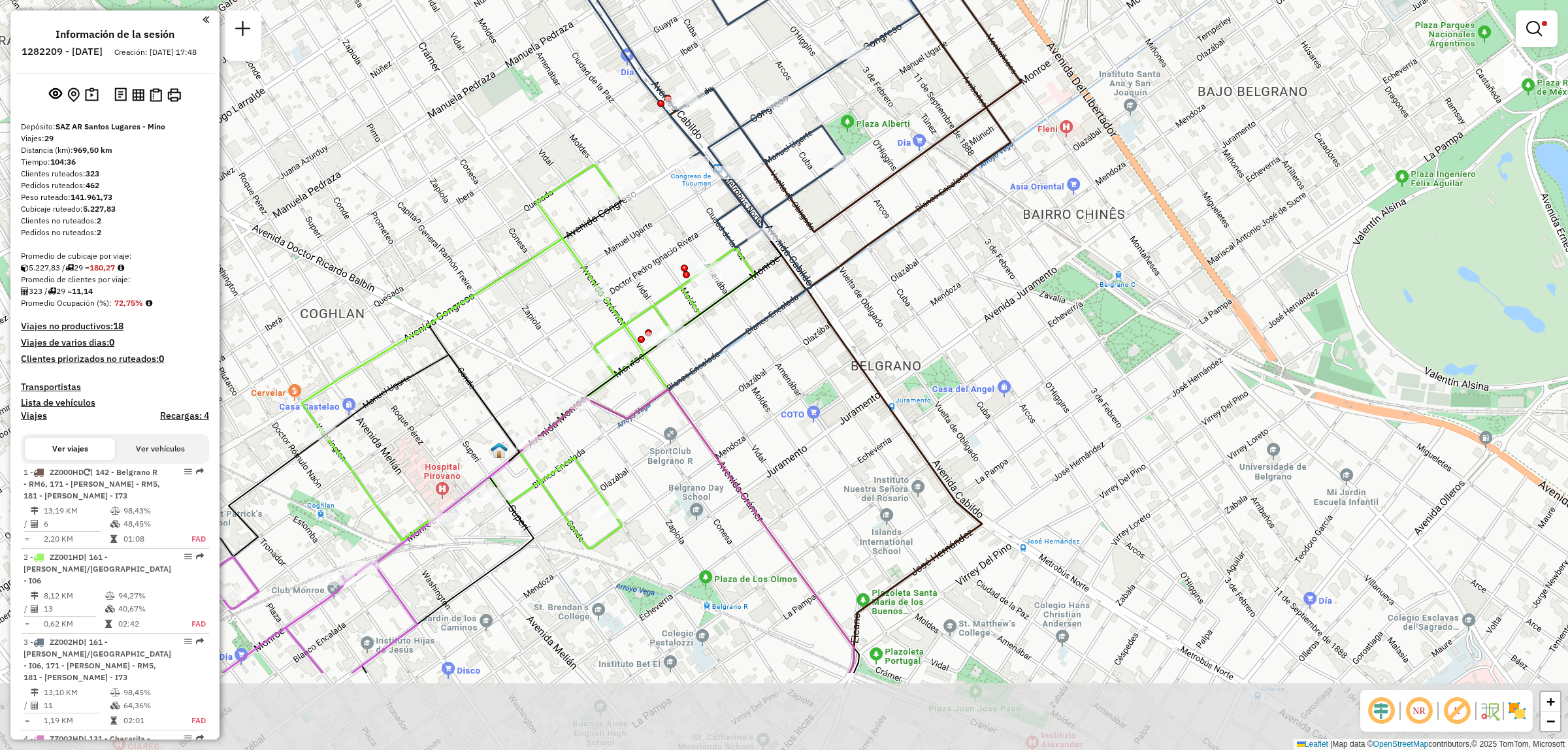
drag, startPoint x: 789, startPoint y: 491, endPoint x: 781, endPoint y: 338, distance: 153.2
click at [781, 338] on div "Limpiar filtros Ventana de servicio Día de servicio Capacidad Transportistas Ve…" at bounding box center [784, 375] width 1568 height 750
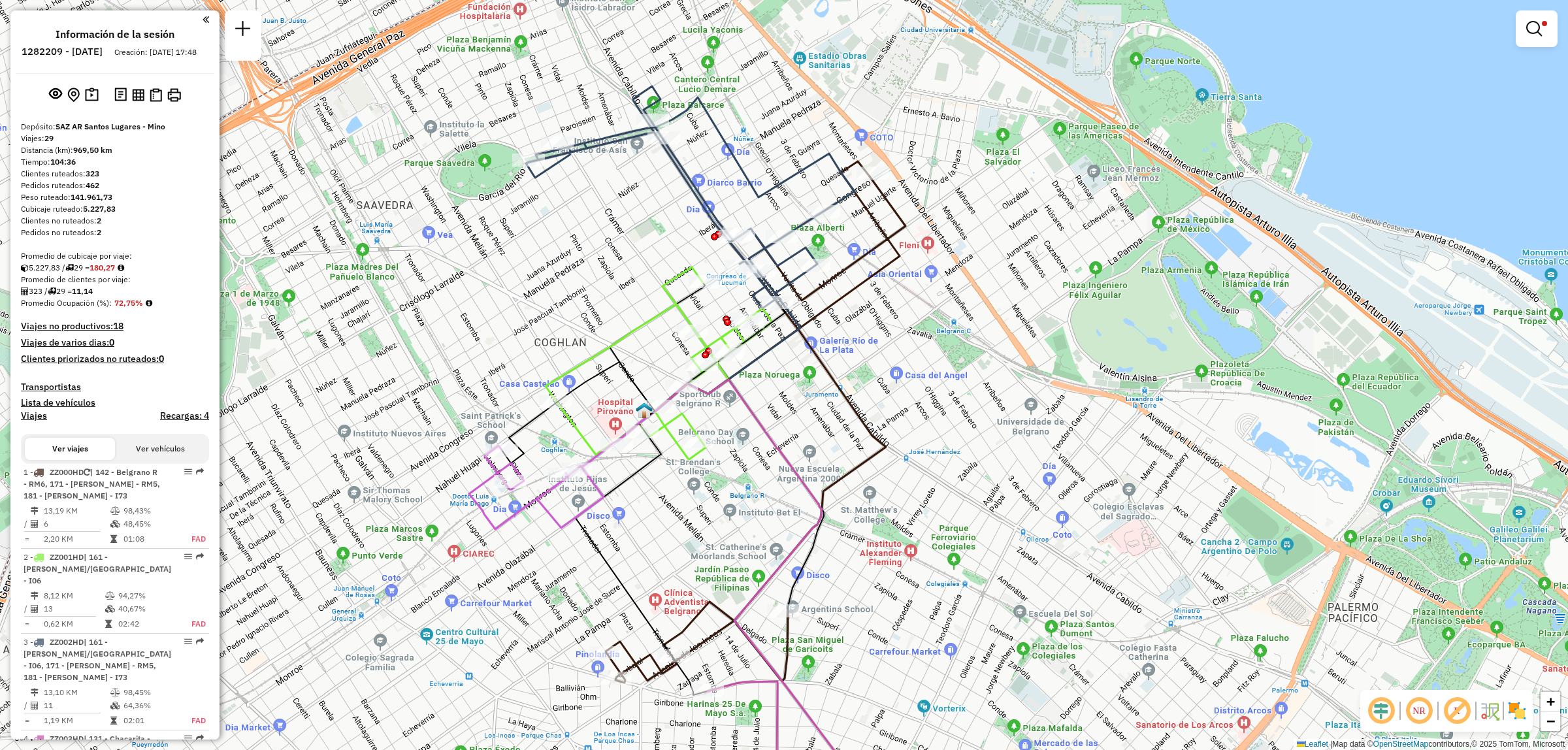
drag, startPoint x: 756, startPoint y: 475, endPoint x: 793, endPoint y: 446, distance: 47.0
click at [793, 446] on div "Limpiar filtros Ventana de servicio Día de servicio Capacidad Transportistas Ve…" at bounding box center [784, 375] width 1568 height 750
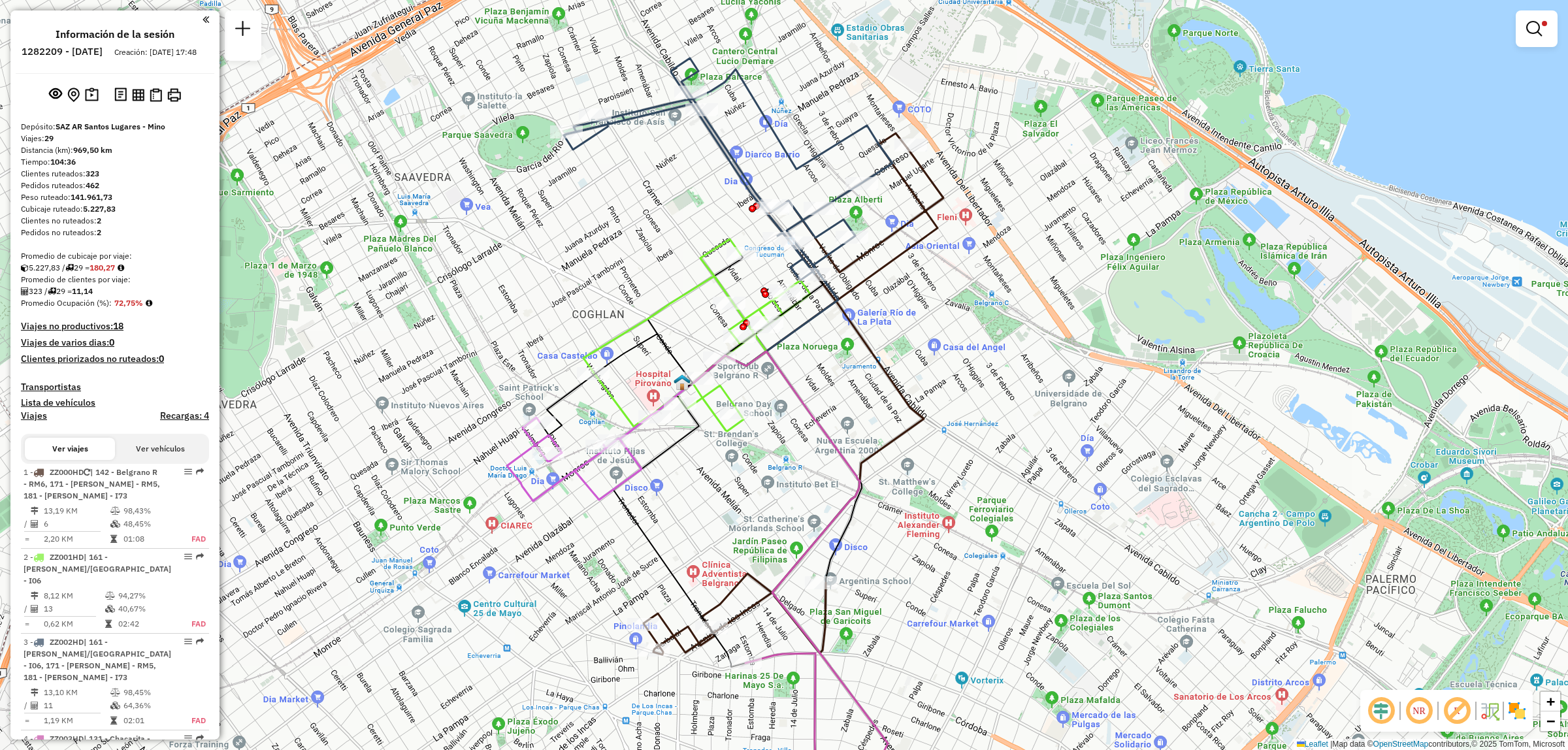
drag, startPoint x: 1063, startPoint y: 529, endPoint x: 1056, endPoint y: 525, distance: 8.1
click at [1063, 529] on div "Limpiar filtros Ventana de servicio Día de servicio Capacidad Transportistas Ve…" at bounding box center [784, 375] width 1568 height 750
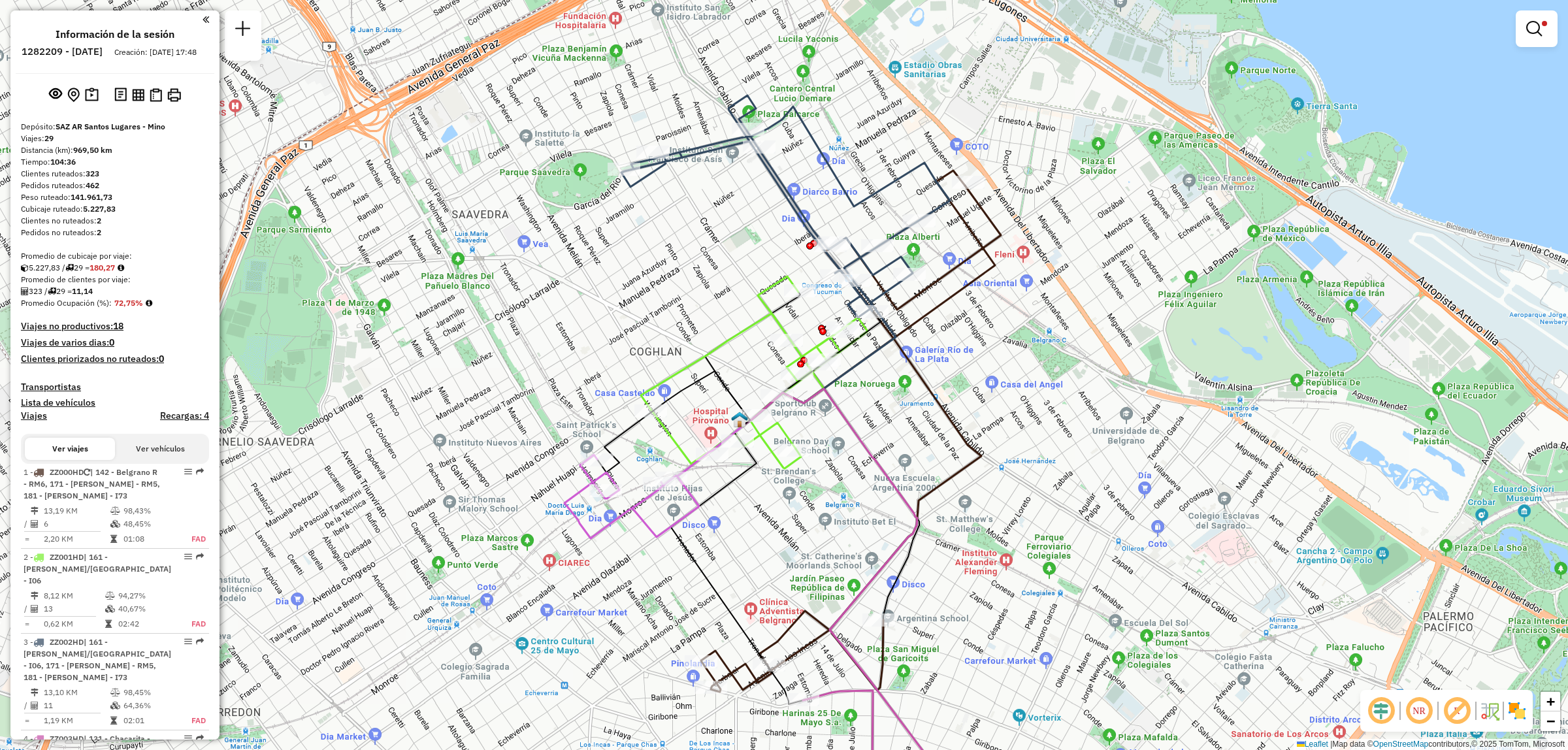
drag, startPoint x: 1056, startPoint y: 525, endPoint x: 1132, endPoint y: 518, distance: 76.3
click at [1128, 533] on div "Limpiar filtros Ventana de servicio Día de servicio Capacidad Transportistas Ve…" at bounding box center [784, 375] width 1568 height 750
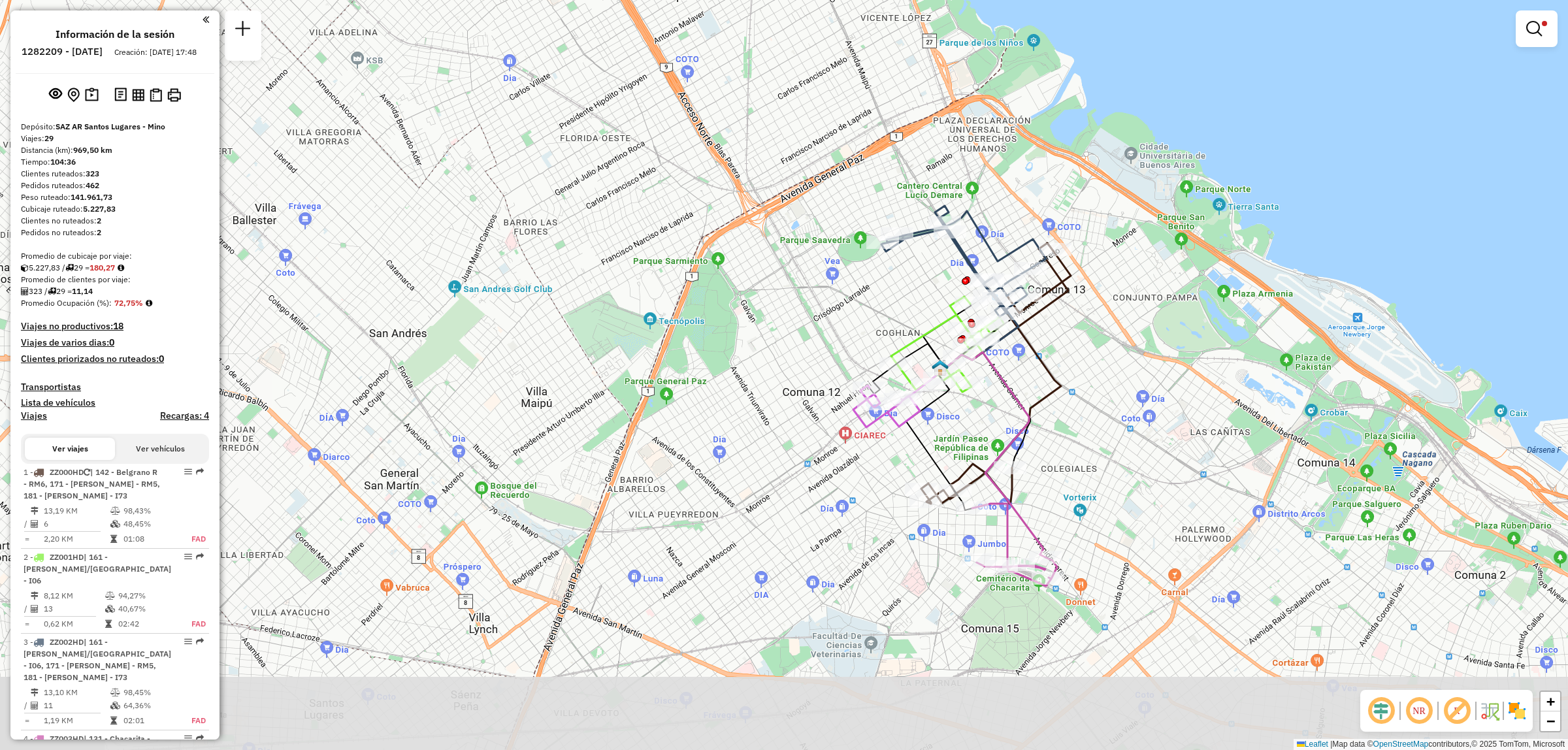
drag, startPoint x: 1101, startPoint y: 535, endPoint x: 1099, endPoint y: 451, distance: 84.0
click at [1099, 451] on div "Limpiar filtros Ventana de servicio Día de servicio Capacidad Transportistas Ve…" at bounding box center [784, 375] width 1568 height 750
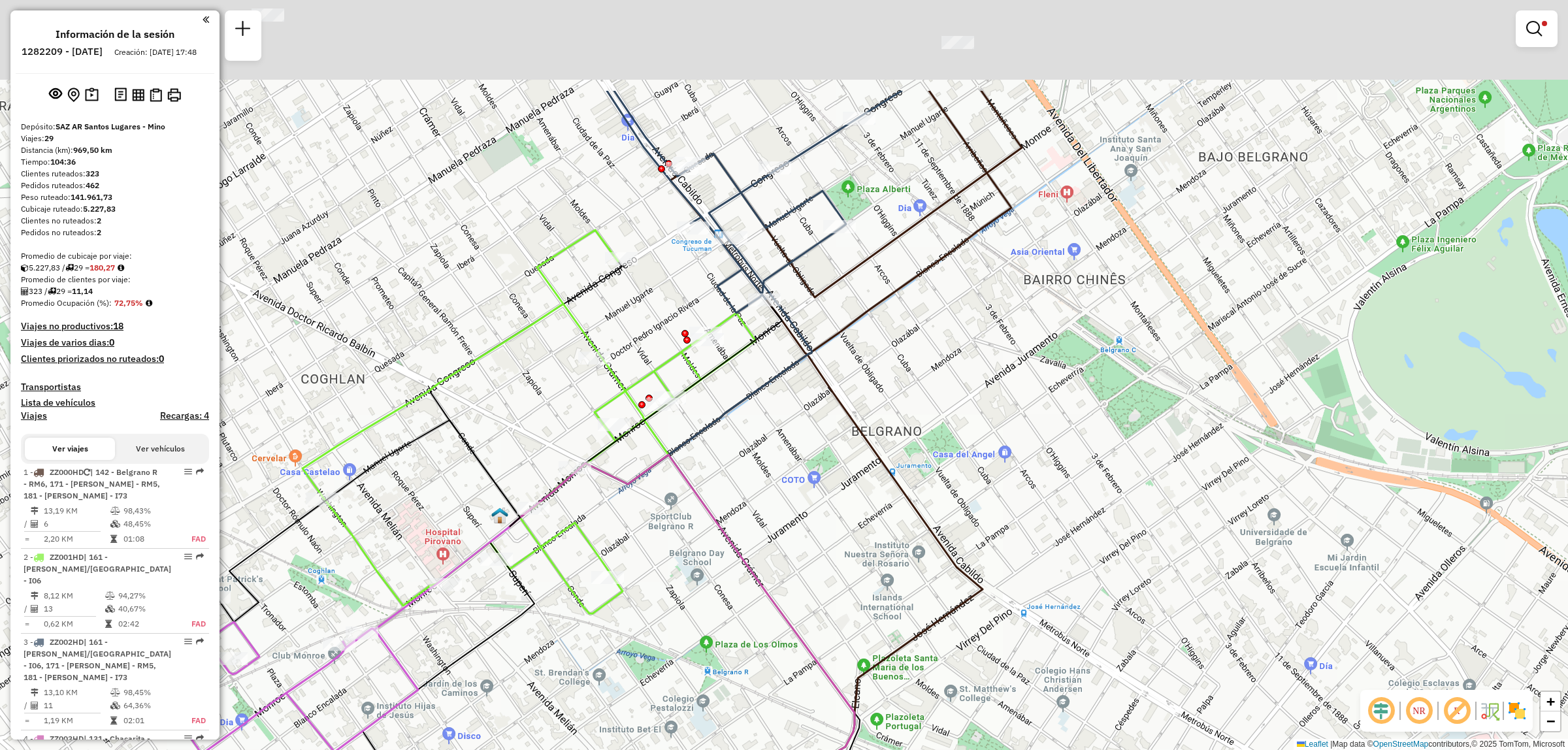
drag, startPoint x: 1059, startPoint y: 197, endPoint x: 1002, endPoint y: 419, distance: 229.2
click at [1002, 418] on div "Limpiar filtros Ventana de servicio Día de servicio Capacidad Transportistas Ve…" at bounding box center [784, 375] width 1568 height 750
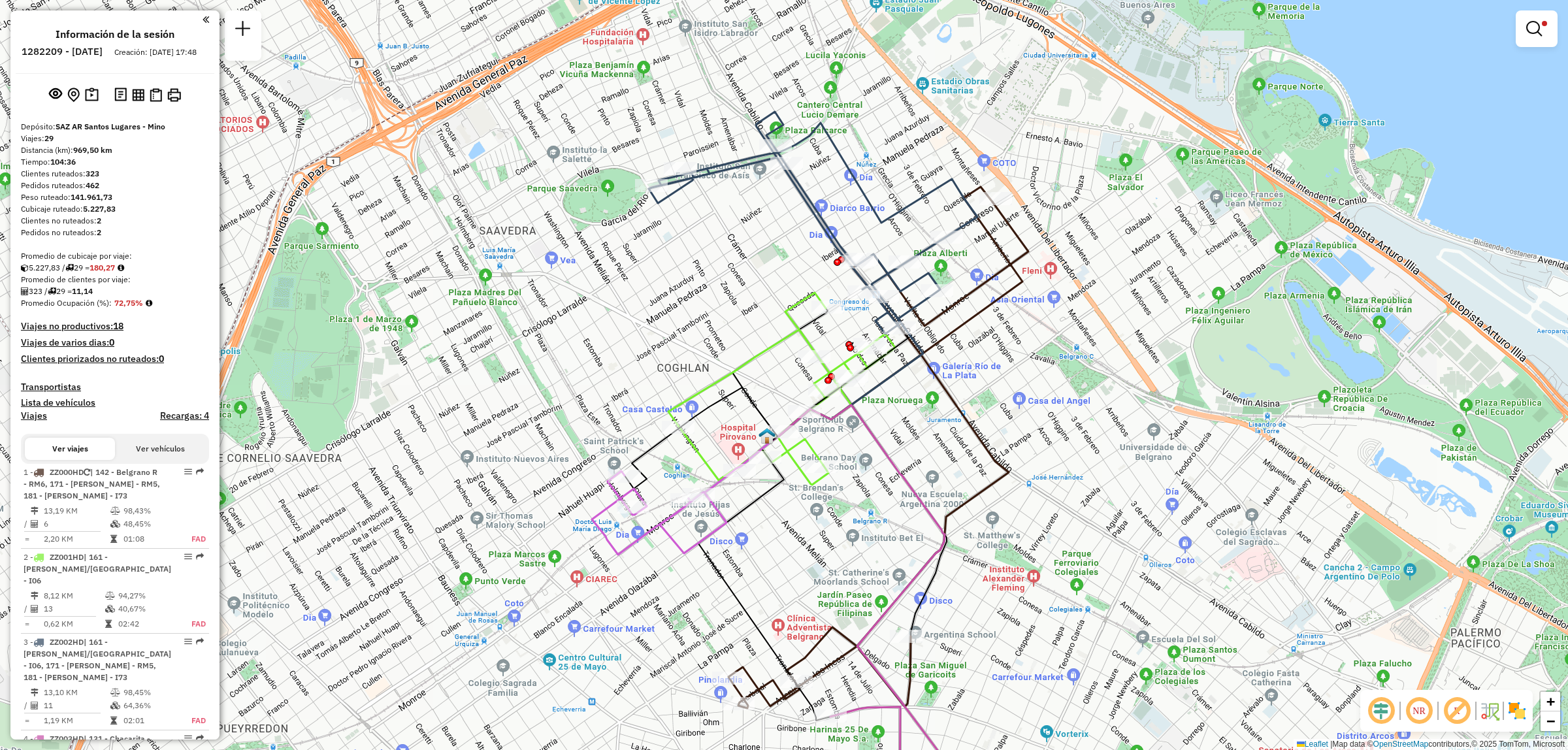
drag, startPoint x: 911, startPoint y: 387, endPoint x: 954, endPoint y: 357, distance: 52.4
click at [954, 357] on div "Limpiar filtros Ventana de servicio Día de servicio Capacidad Transportistas Ve…" at bounding box center [784, 375] width 1568 height 750
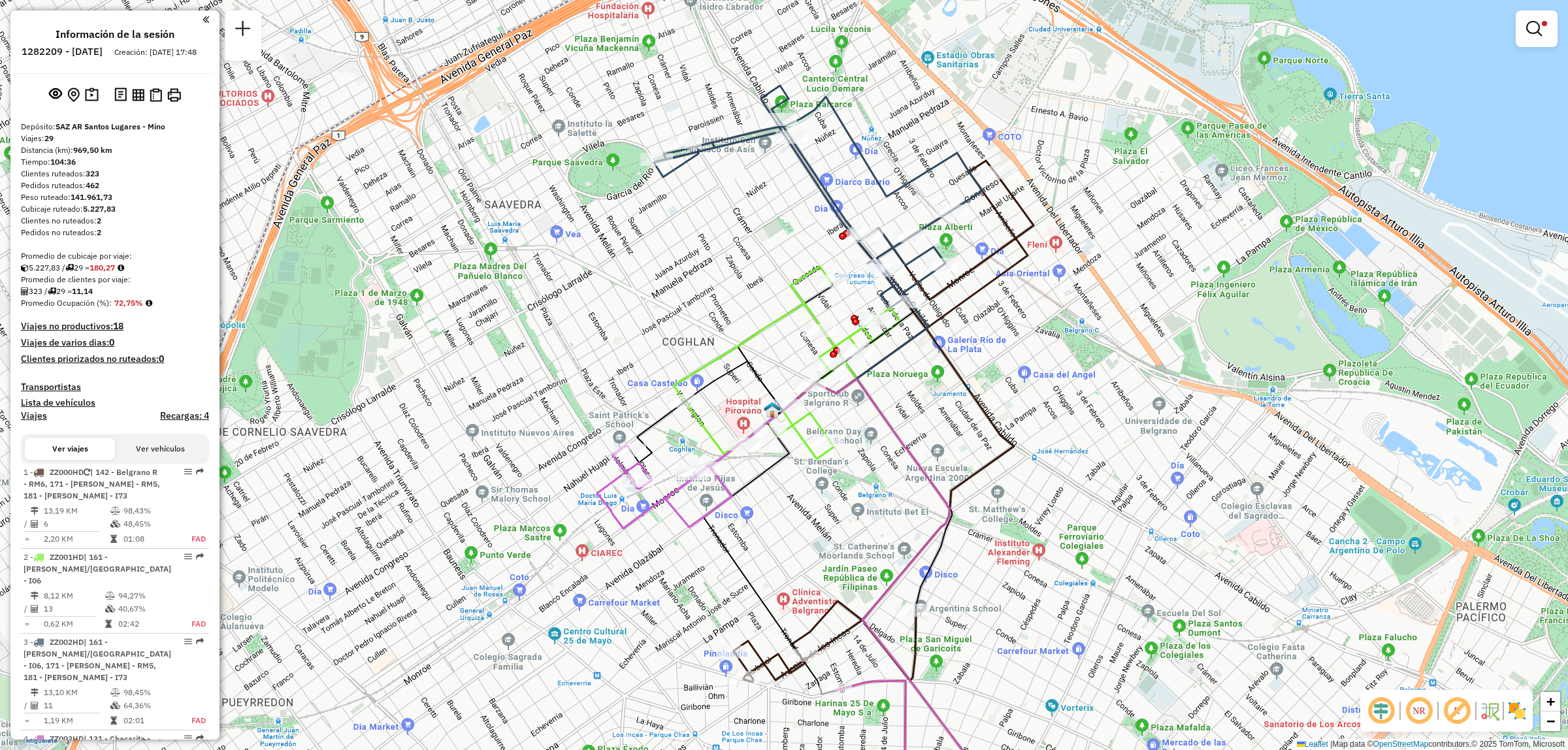
drag, startPoint x: 914, startPoint y: 475, endPoint x: 944, endPoint y: 376, distance: 103.4
click at [944, 376] on div "Limpiar filtros Ventana de servicio Día de servicio Capacidad Transportistas Ve…" at bounding box center [784, 375] width 1568 height 750
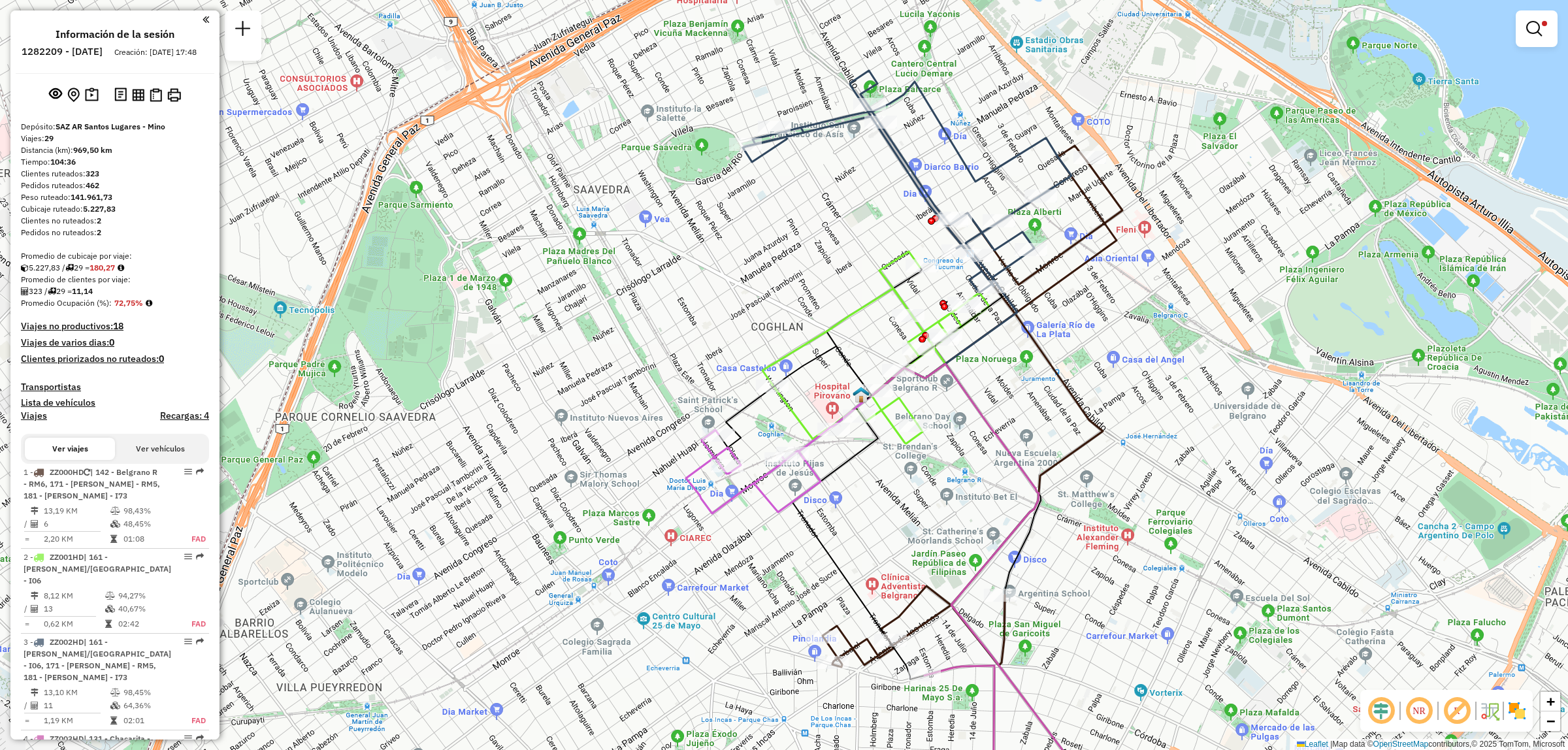
drag, startPoint x: 811, startPoint y: 452, endPoint x: 874, endPoint y: 511, distance: 86.3
click at [874, 511] on div "Limpiar filtros Ventana de servicio Día de servicio Capacidad Transportistas Ve…" at bounding box center [784, 375] width 1568 height 750
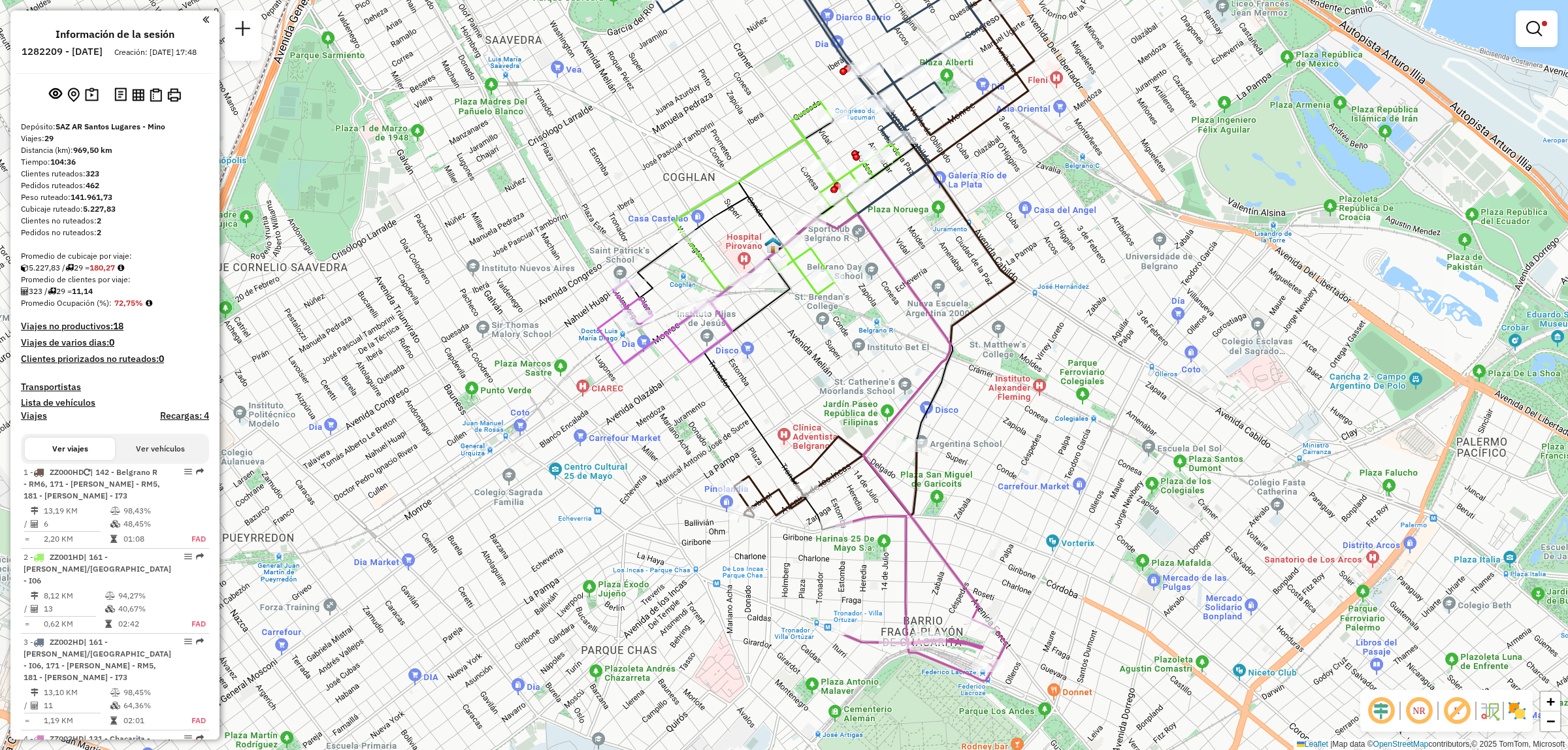
drag, startPoint x: 975, startPoint y: 671, endPoint x: 895, endPoint y: 526, distance: 165.6
click at [895, 526] on icon at bounding box center [921, 598] width 170 height 165
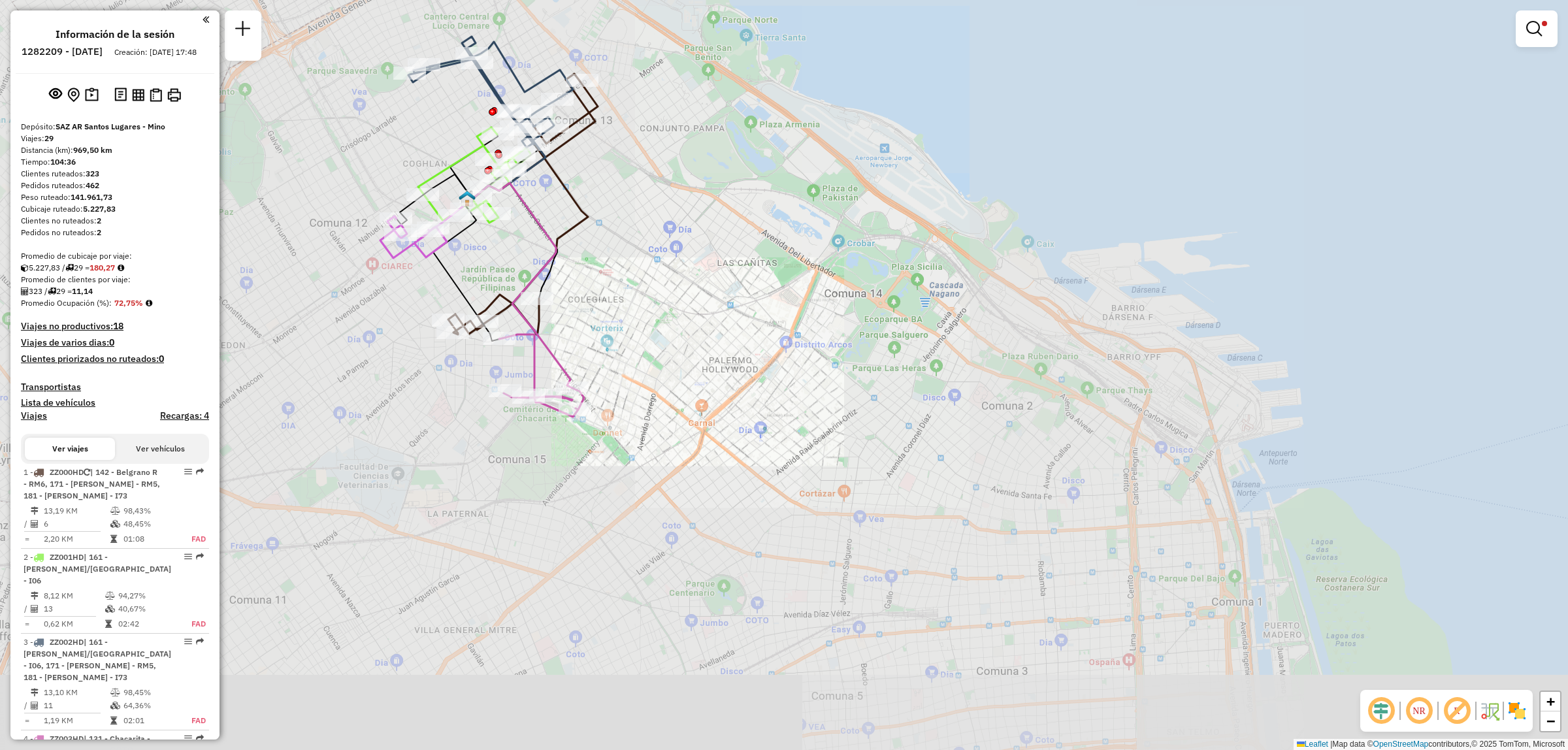
drag, startPoint x: 581, startPoint y: 278, endPoint x: 644, endPoint y: 544, distance: 273.4
click at [644, 544] on div "Limpiar filtros Ventana de servicio Día de servicio Capacidad Transportistas Ve…" at bounding box center [784, 375] width 1568 height 750
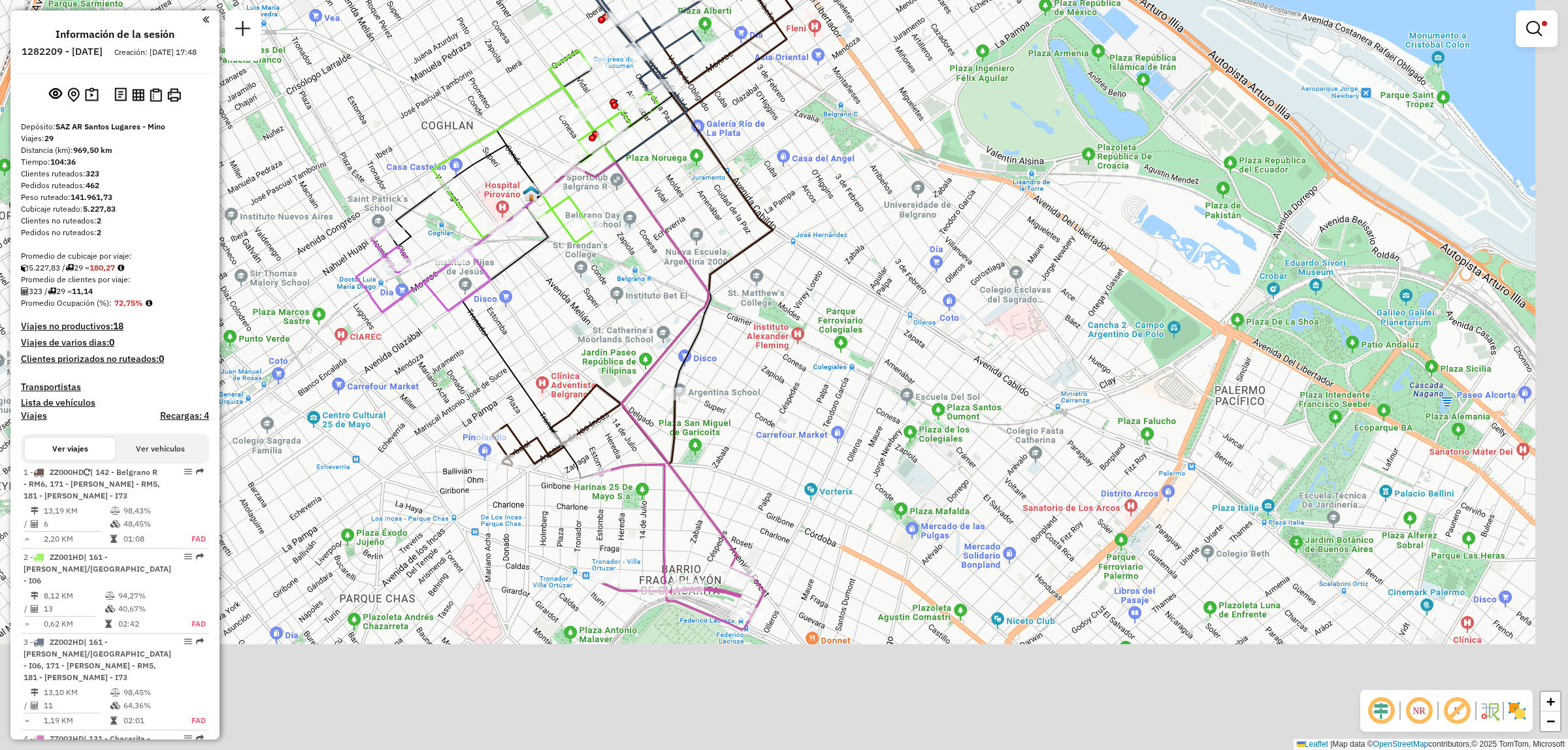
drag, startPoint x: 726, startPoint y: 533, endPoint x: 612, endPoint y: 351, distance: 214.8
click at [609, 346] on div "Limpiar filtros Ventana de servicio Día de servicio Capacidad Transportistas Ve…" at bounding box center [784, 375] width 1568 height 750
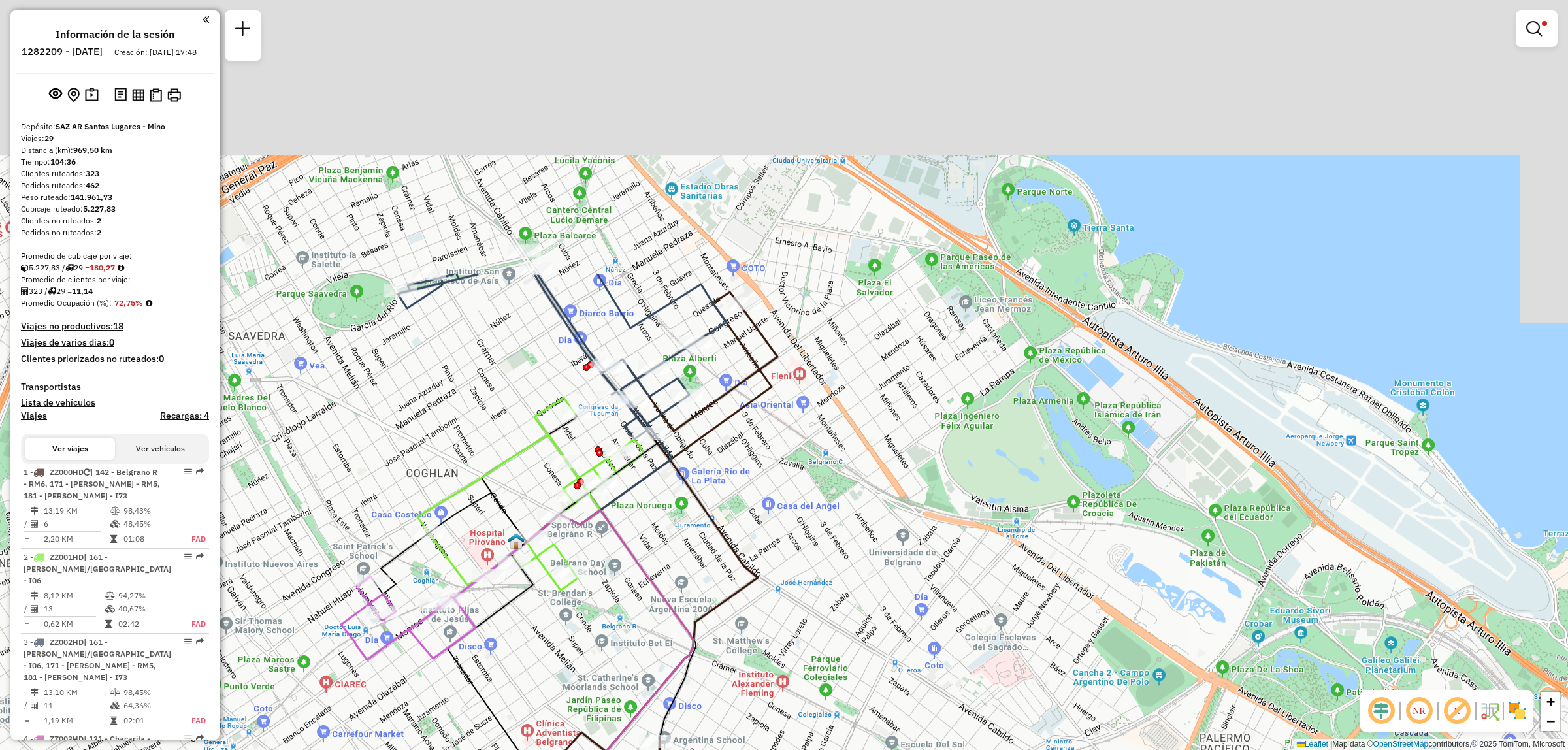
drag, startPoint x: 704, startPoint y: 235, endPoint x: 681, endPoint y: 590, distance: 355.7
click at [687, 594] on div "Limpiar filtros Ventana de servicio Día de servicio Capacidad Transportistas Ve…" at bounding box center [784, 375] width 1568 height 750
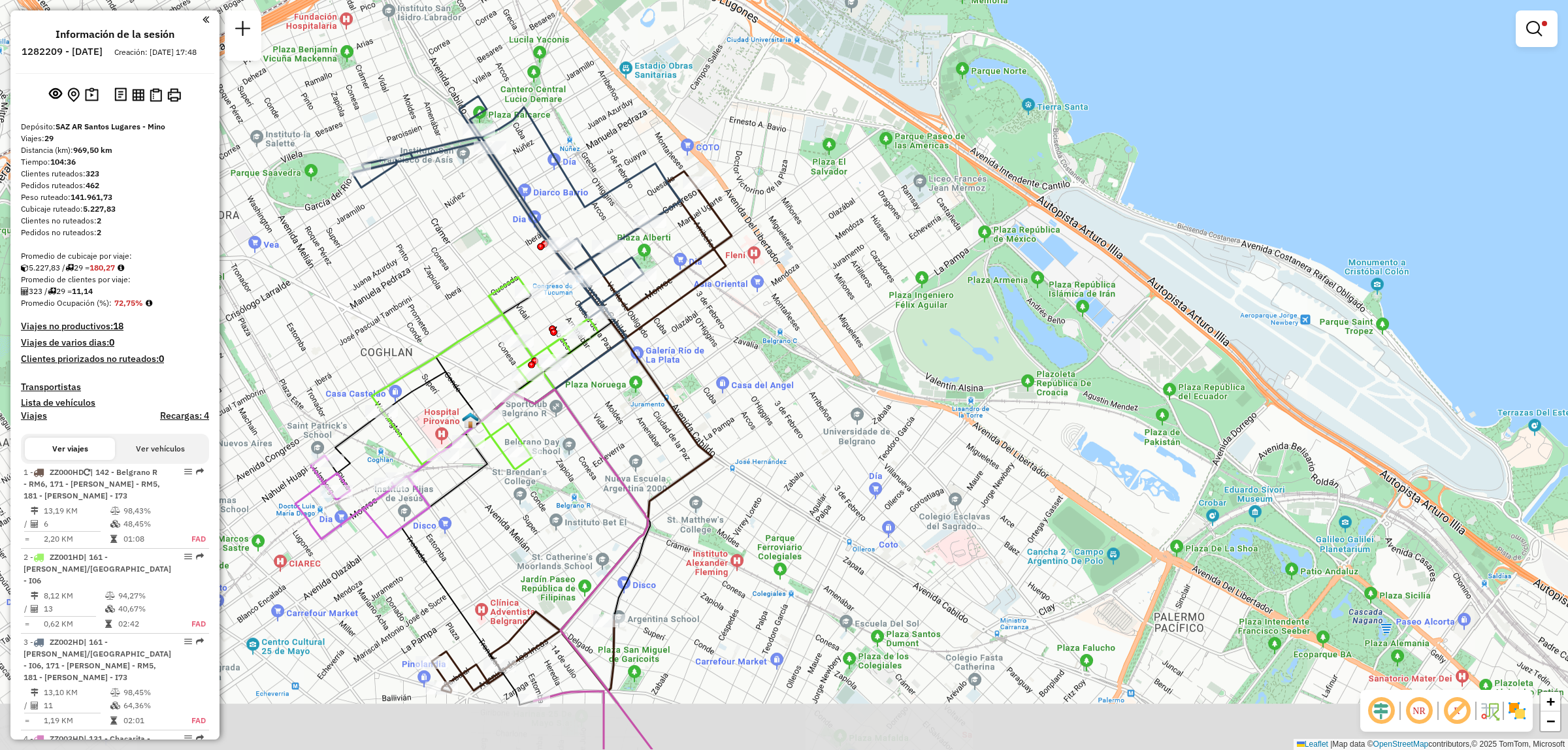
drag, startPoint x: 596, startPoint y: 365, endPoint x: 685, endPoint y: 289, distance: 117.0
click at [685, 289] on icon at bounding box center [600, 298] width 251 height 254
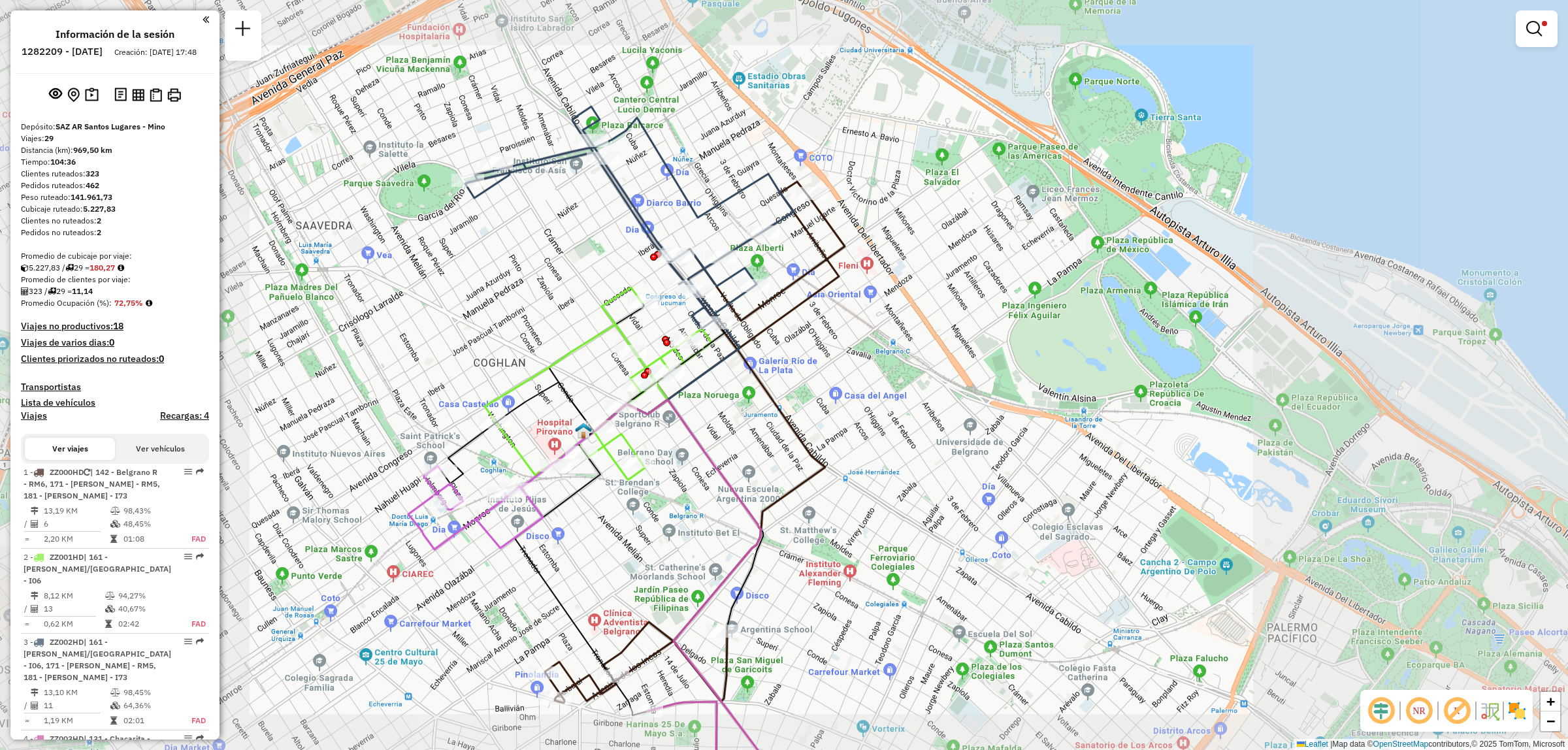
drag, startPoint x: 697, startPoint y: 433, endPoint x: 752, endPoint y: 414, distance: 58.2
click at [755, 419] on icon at bounding box center [690, 604] width 205 height 409
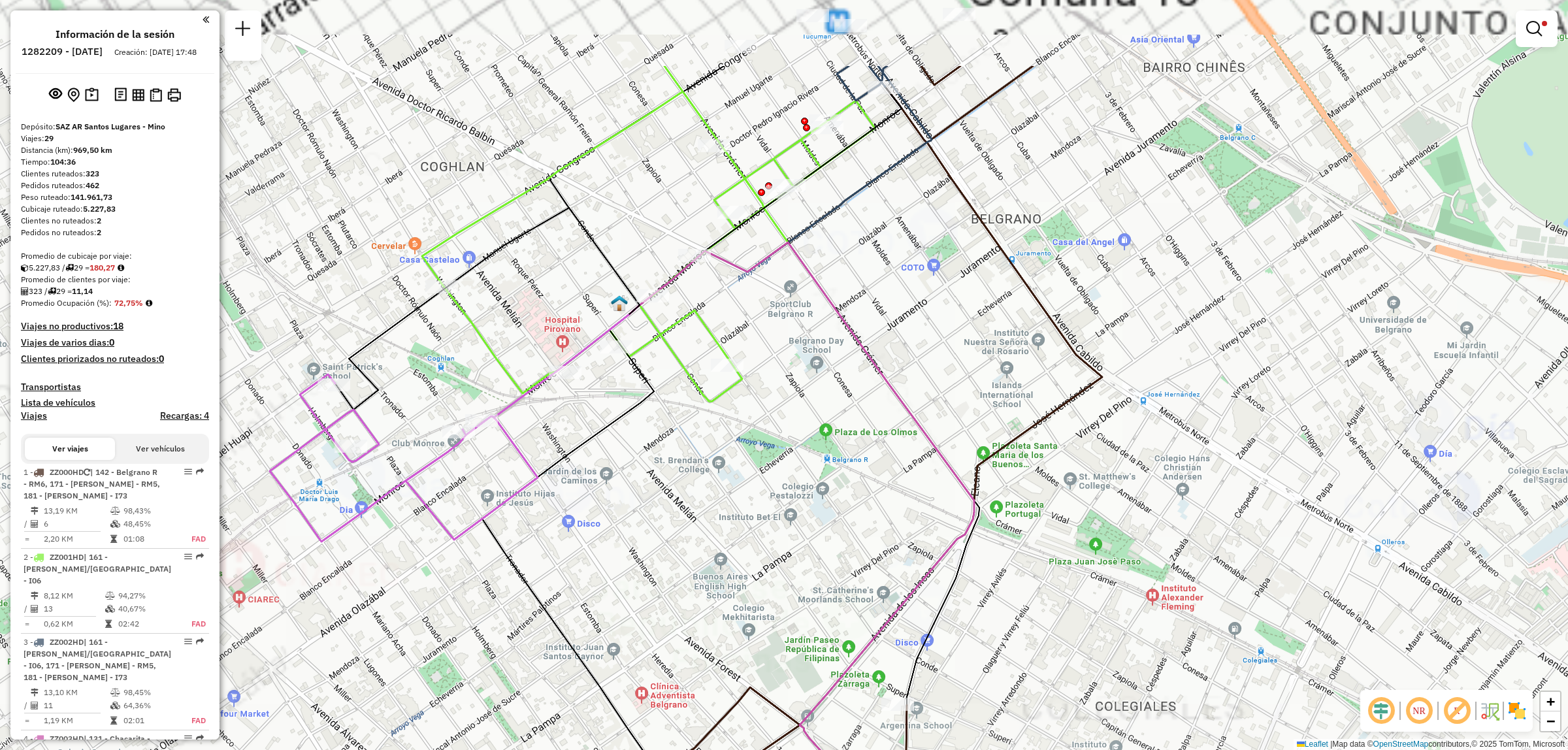
drag, startPoint x: 1137, startPoint y: 307, endPoint x: 1142, endPoint y: 313, distance: 7.8
click at [1142, 313] on div "Limpiar filtros Ventana de servicio Día de servicio Capacidad Transportistas Ve…" at bounding box center [784, 375] width 1568 height 750
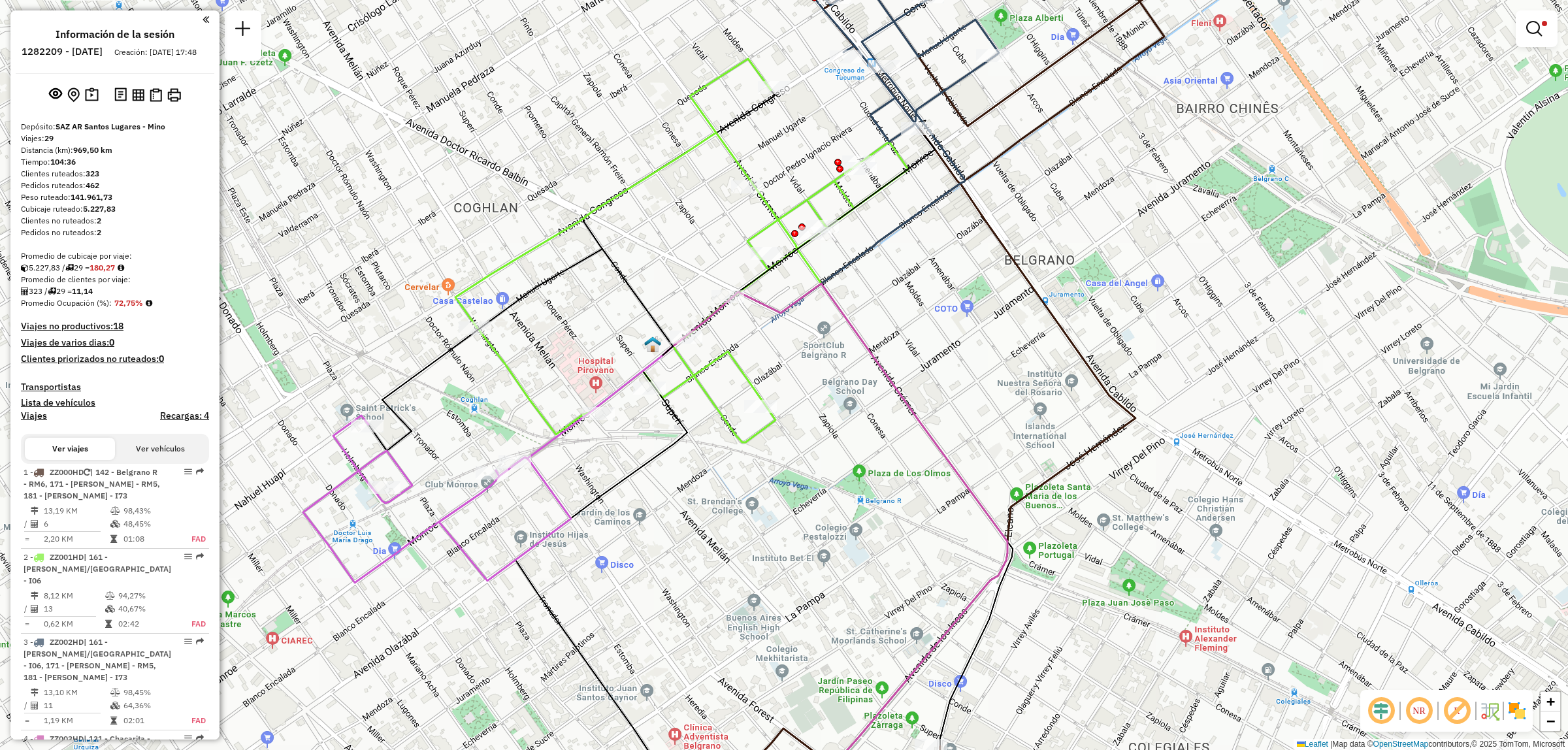
drag, startPoint x: 1109, startPoint y: 319, endPoint x: 1144, endPoint y: 337, distance: 39.4
click at [1144, 338] on icon at bounding box center [876, 375] width 596 height 901
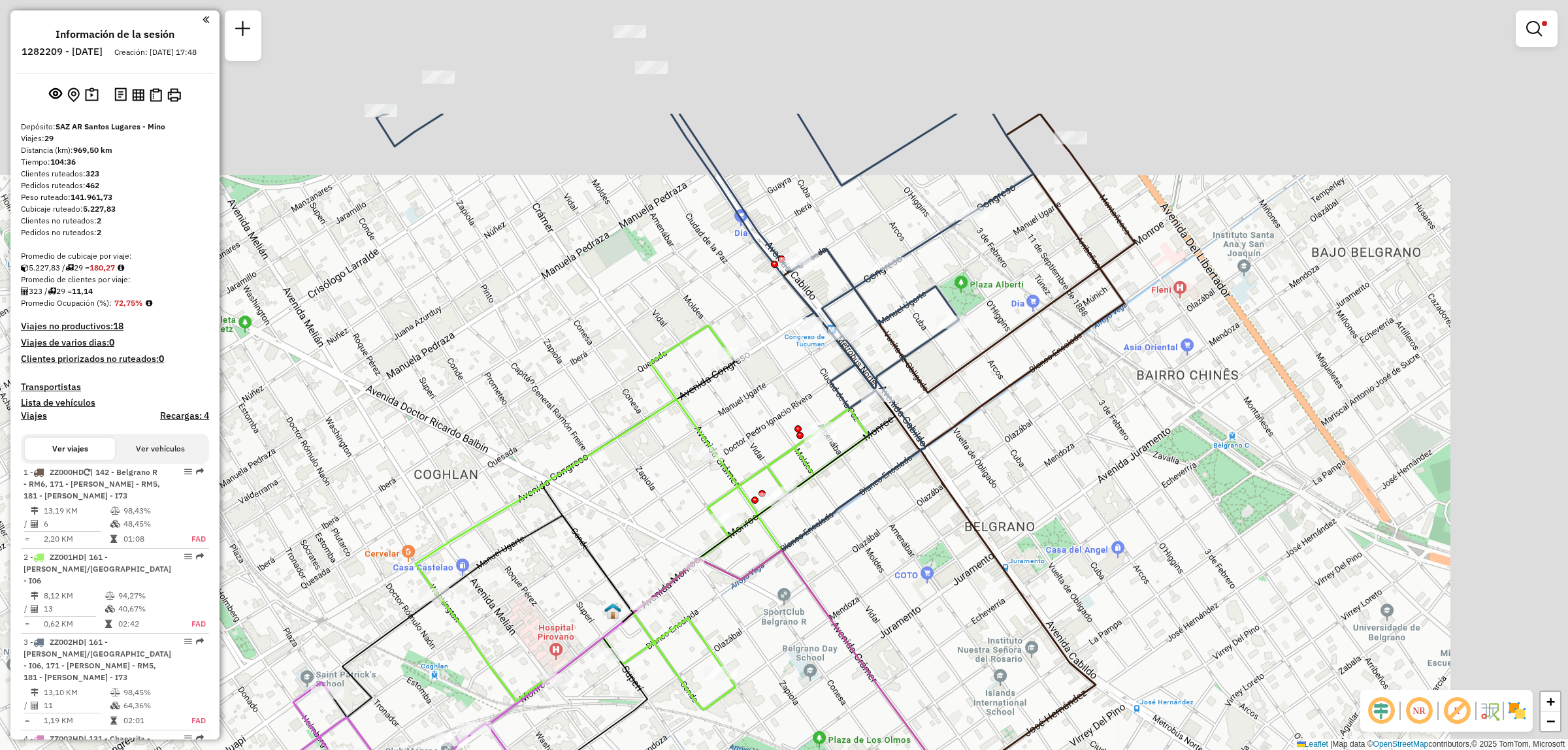
drag, startPoint x: 1108, startPoint y: 214, endPoint x: 904, endPoint y: 415, distance: 286.4
click at [933, 409] on div "Limpiar filtros Ventana de servicio Día de servicio Capacidad Transportistas Ve…" at bounding box center [784, 375] width 1568 height 750
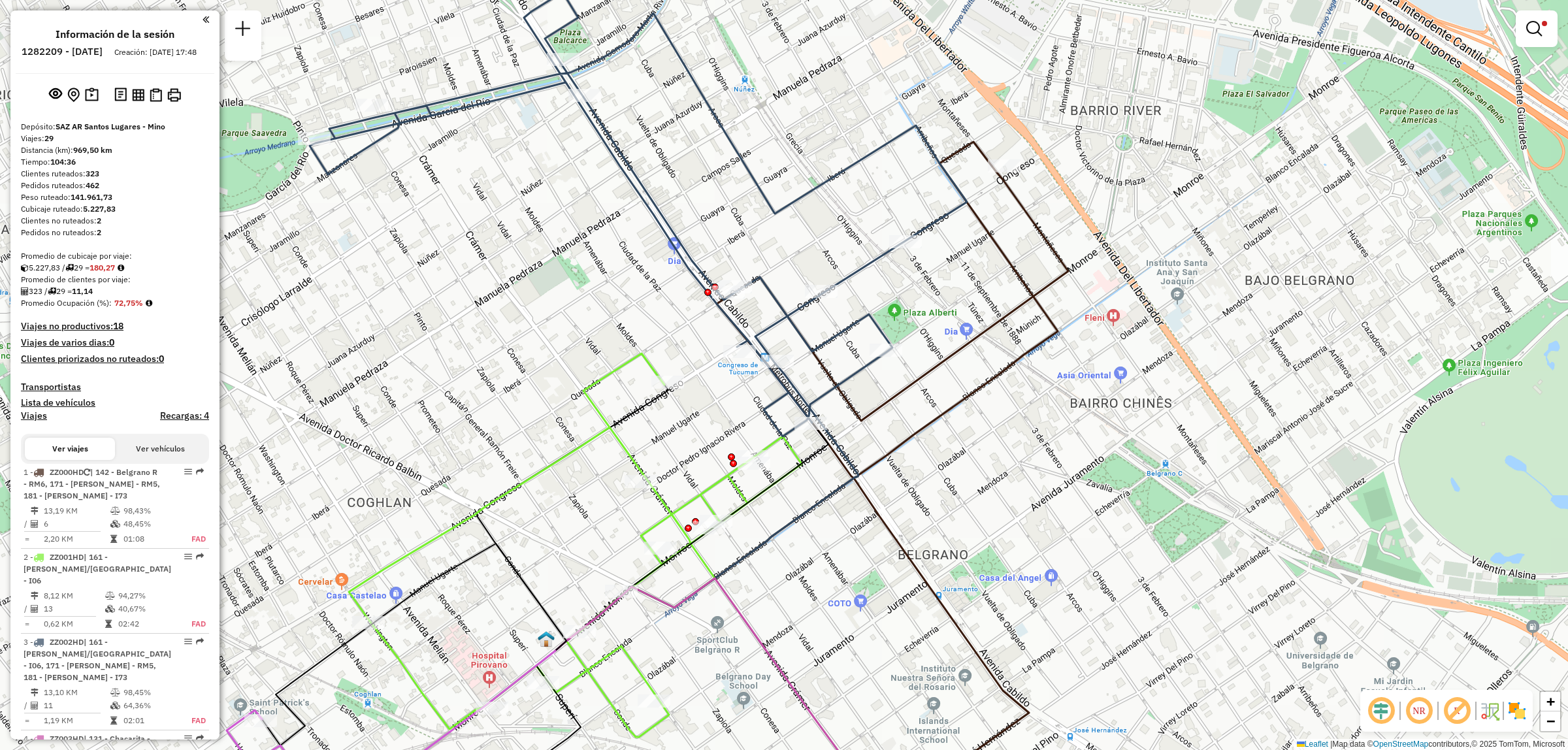
drag, startPoint x: 720, startPoint y: 337, endPoint x: 675, endPoint y: 360, distance: 50.5
click at [675, 360] on div "Limpiar filtros Ventana de servicio Día de servicio Capacidad Transportistas Ve…" at bounding box center [784, 375] width 1568 height 750
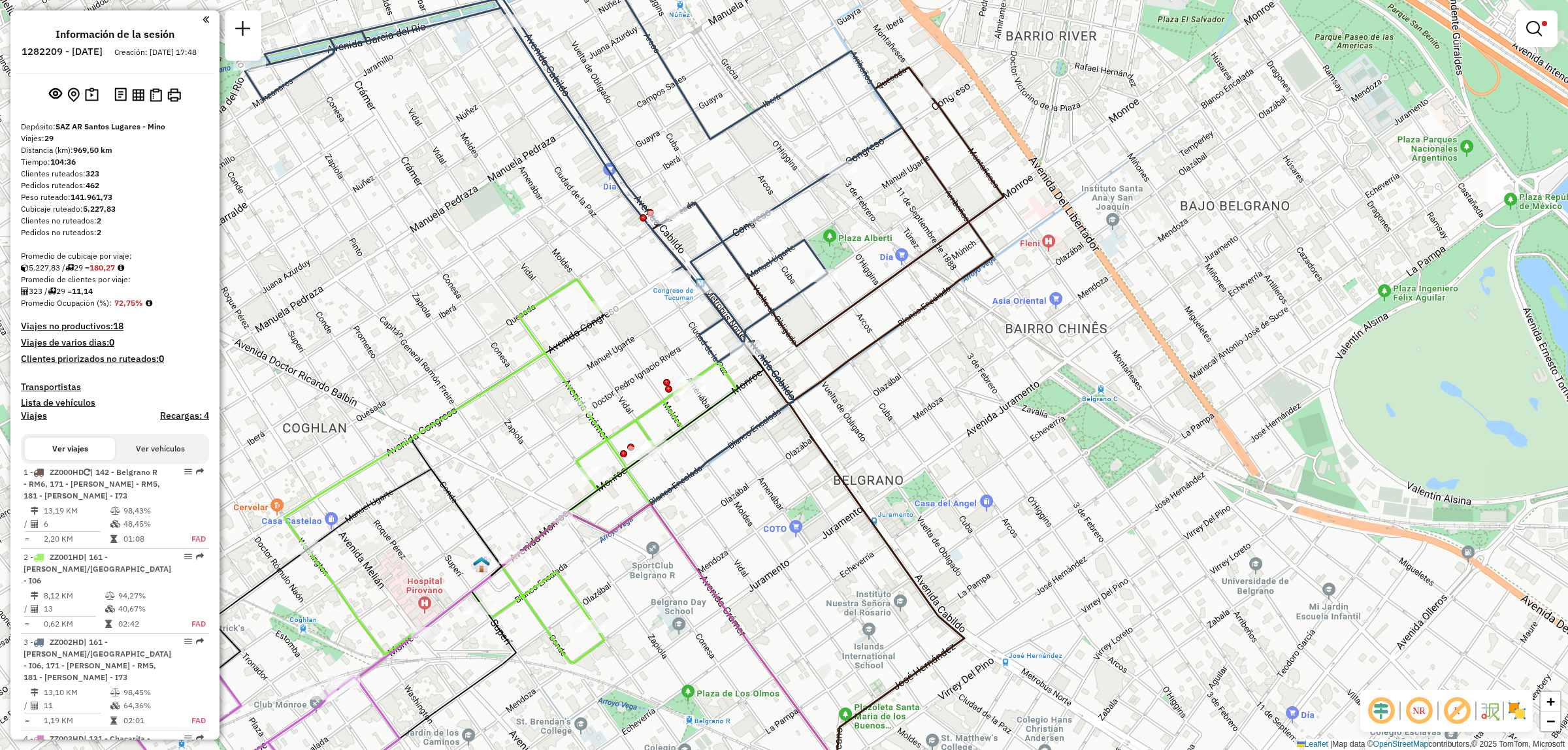
drag, startPoint x: 891, startPoint y: 318, endPoint x: 876, endPoint y: 330, distance: 19.2
click at [876, 330] on div "Limpiar filtros Ventana de servicio Día de servicio Capacidad Transportistas Ve…" at bounding box center [784, 375] width 1568 height 750
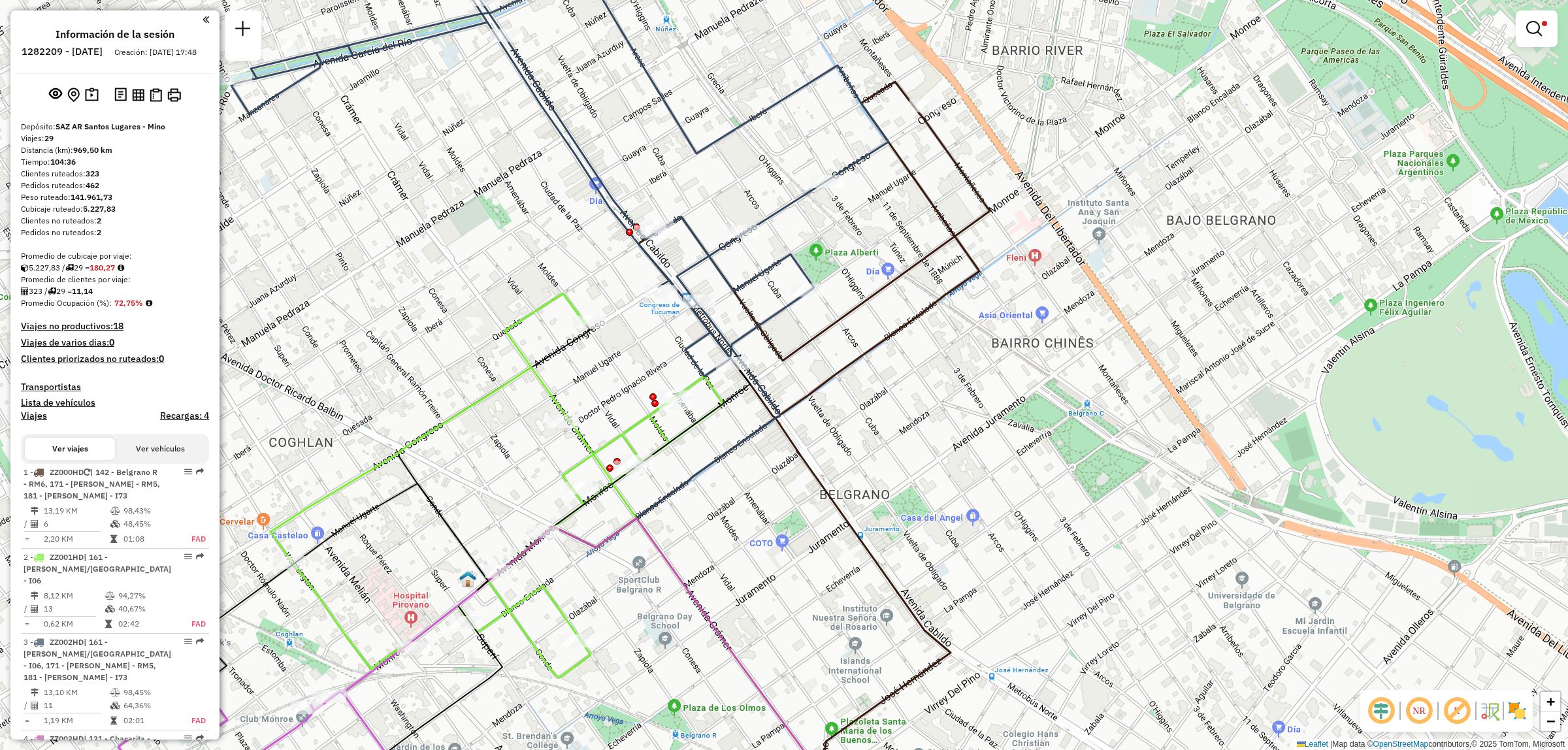
drag, startPoint x: 867, startPoint y: 322, endPoint x: 851, endPoint y: 368, distance: 48.7
click at [851, 368] on div "Limpiar filtros Ventana de servicio Día de servicio Capacidad Transportistas Ve…" at bounding box center [784, 375] width 1568 height 750
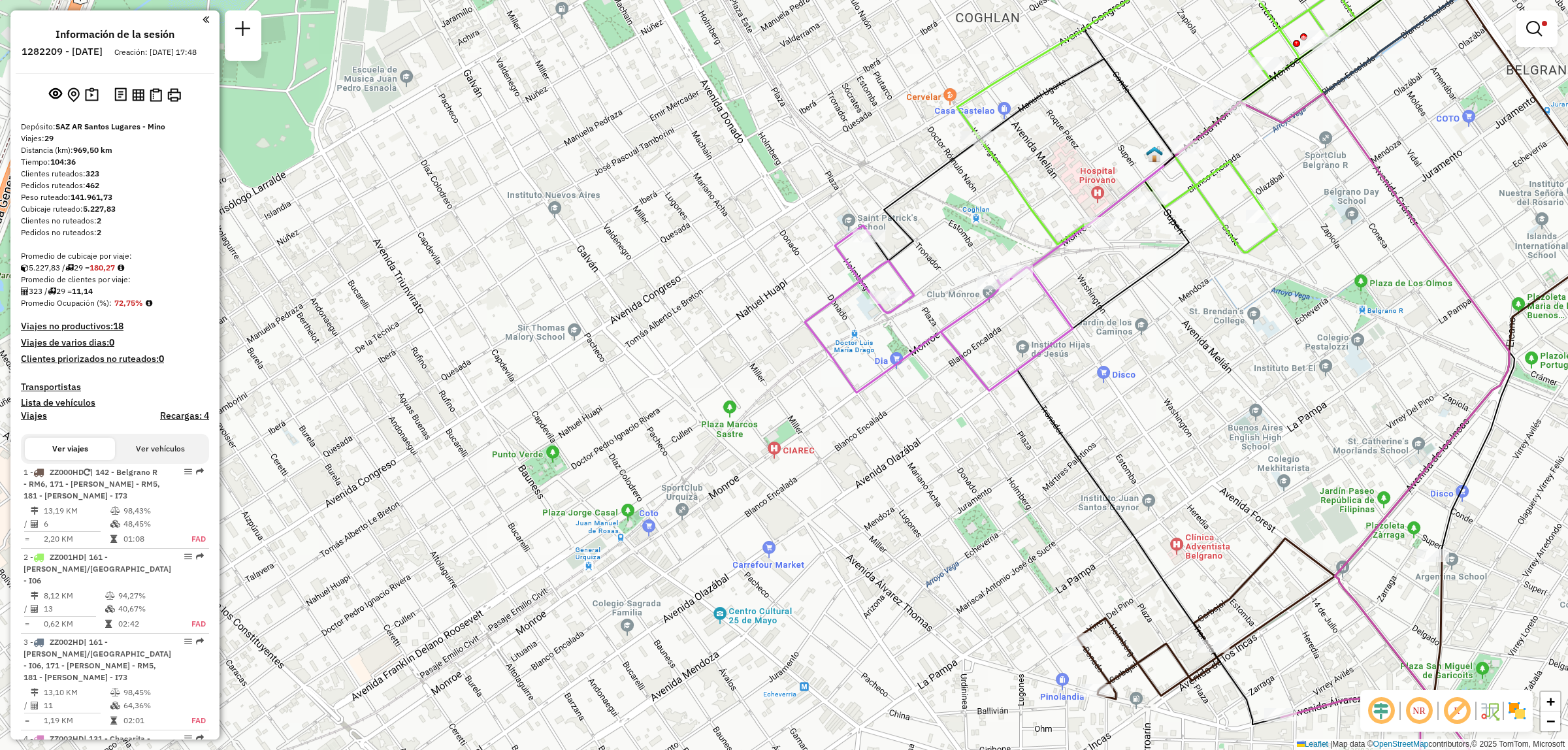
drag, startPoint x: 1350, startPoint y: 260, endPoint x: 1024, endPoint y: 462, distance: 383.5
click at [1027, 462] on div "Limpiar filtros Ventana de servicio Día de servicio Capacidad Transportistas Ve…" at bounding box center [784, 375] width 1568 height 750
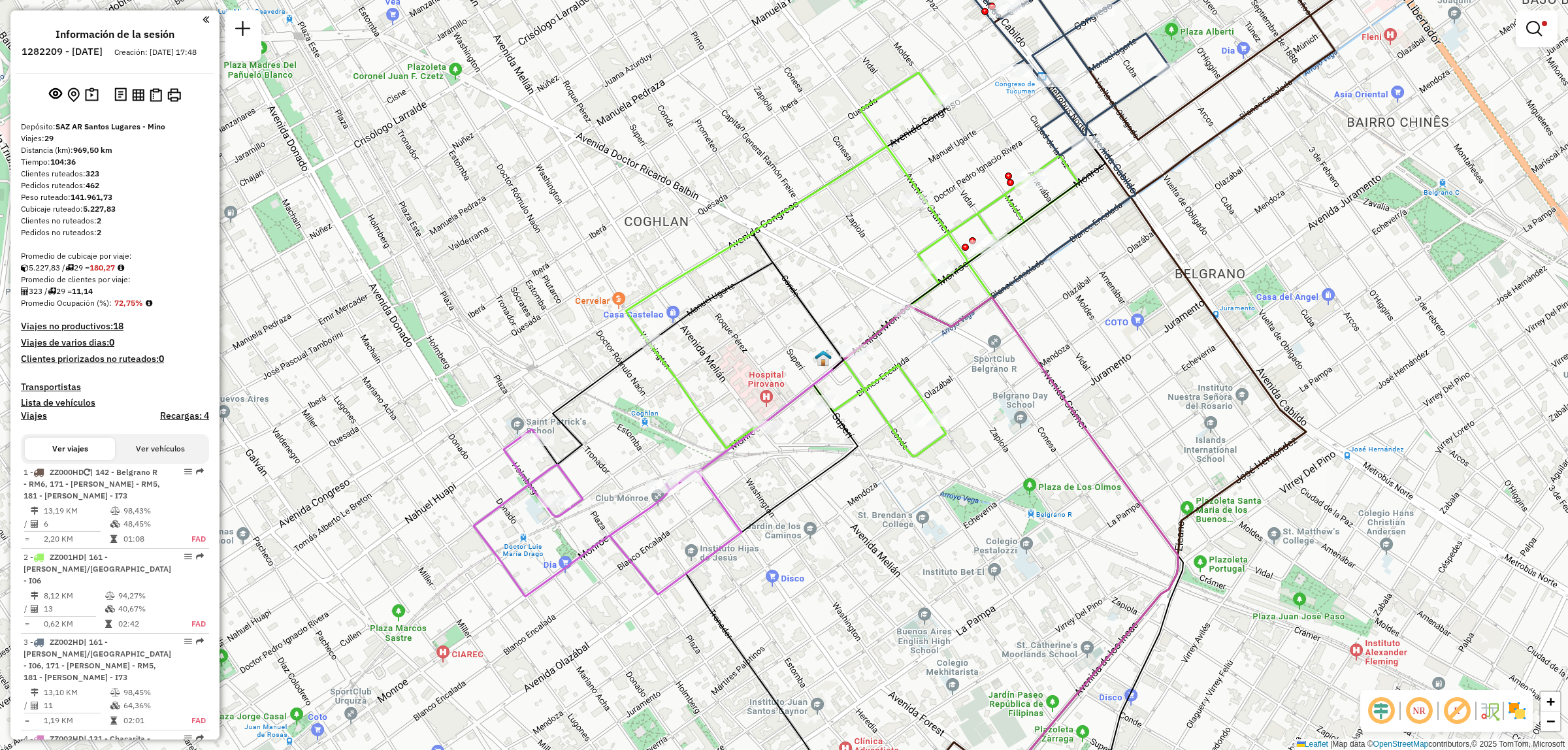
drag, startPoint x: 812, startPoint y: 494, endPoint x: 763, endPoint y: 213, distance: 285.2
click at [766, 226] on div "Ruta 2 - Placa ZZ001HD 0000434995 - GOMEZ GABRIELA ANALIA Limpiar filtros Venta…" at bounding box center [784, 375] width 1568 height 750
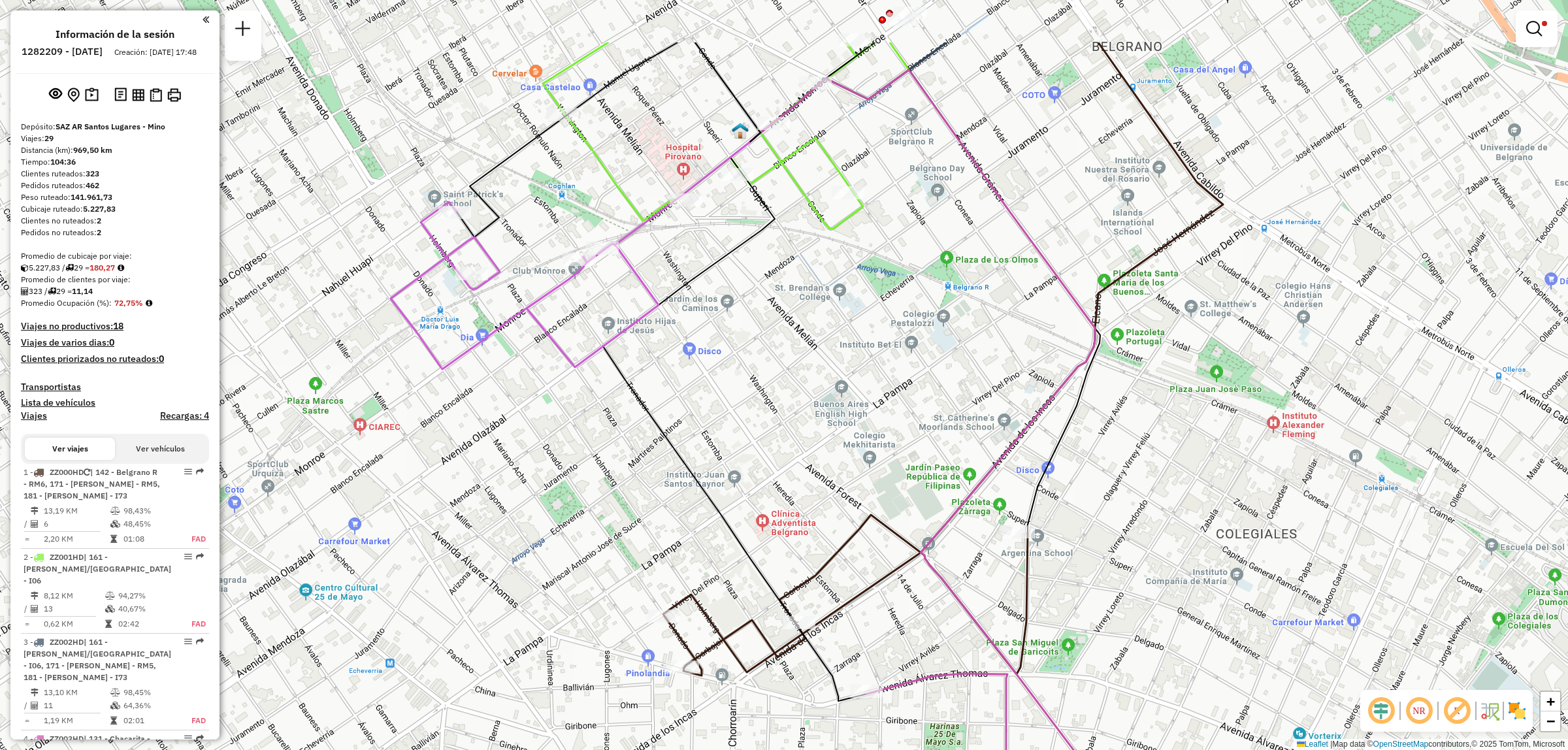
drag, startPoint x: 762, startPoint y: 295, endPoint x: 748, endPoint y: 414, distance: 119.8
click at [748, 414] on div "Limpiar filtros Ventana de servicio Día de servicio Capacidad Transportistas Ve…" at bounding box center [784, 375] width 1568 height 750
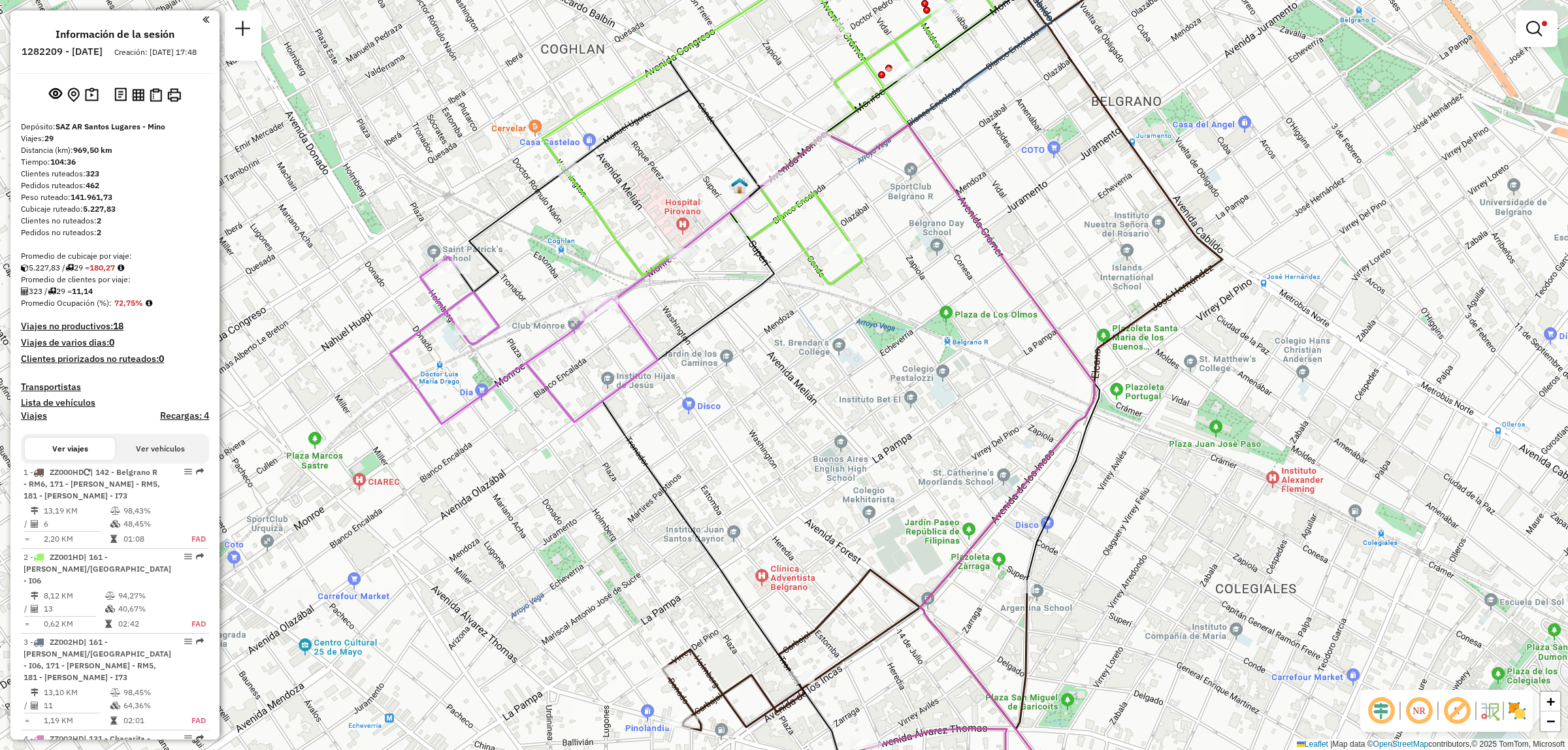
drag, startPoint x: 750, startPoint y: 208, endPoint x: 650, endPoint y: 651, distance: 454.1
click at [652, 651] on div "Limpiar filtros Ventana de servicio Día de servicio Capacidad Transportistas Ve…" at bounding box center [784, 375] width 1568 height 750
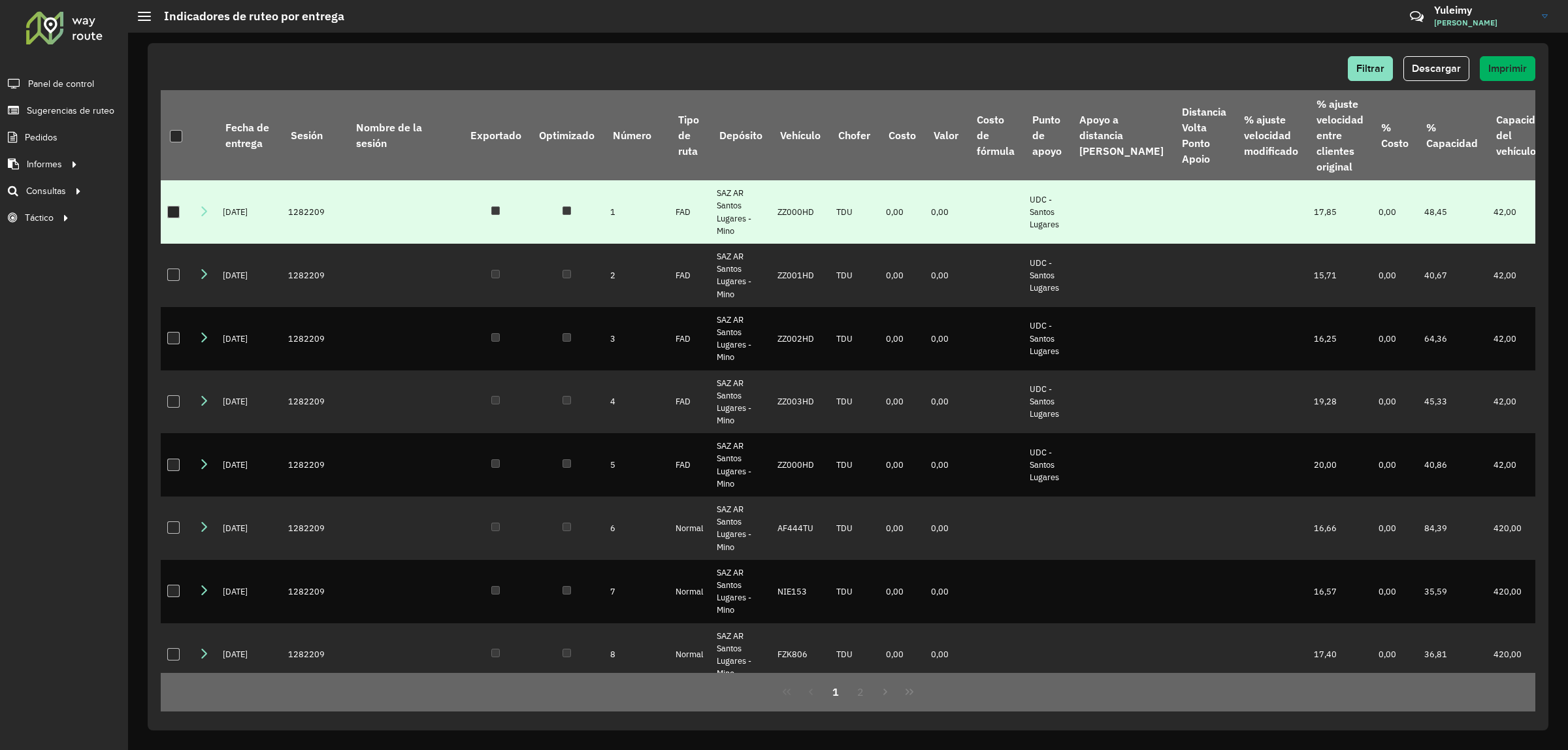
click at [171, 218] on div at bounding box center [173, 211] width 12 height 12
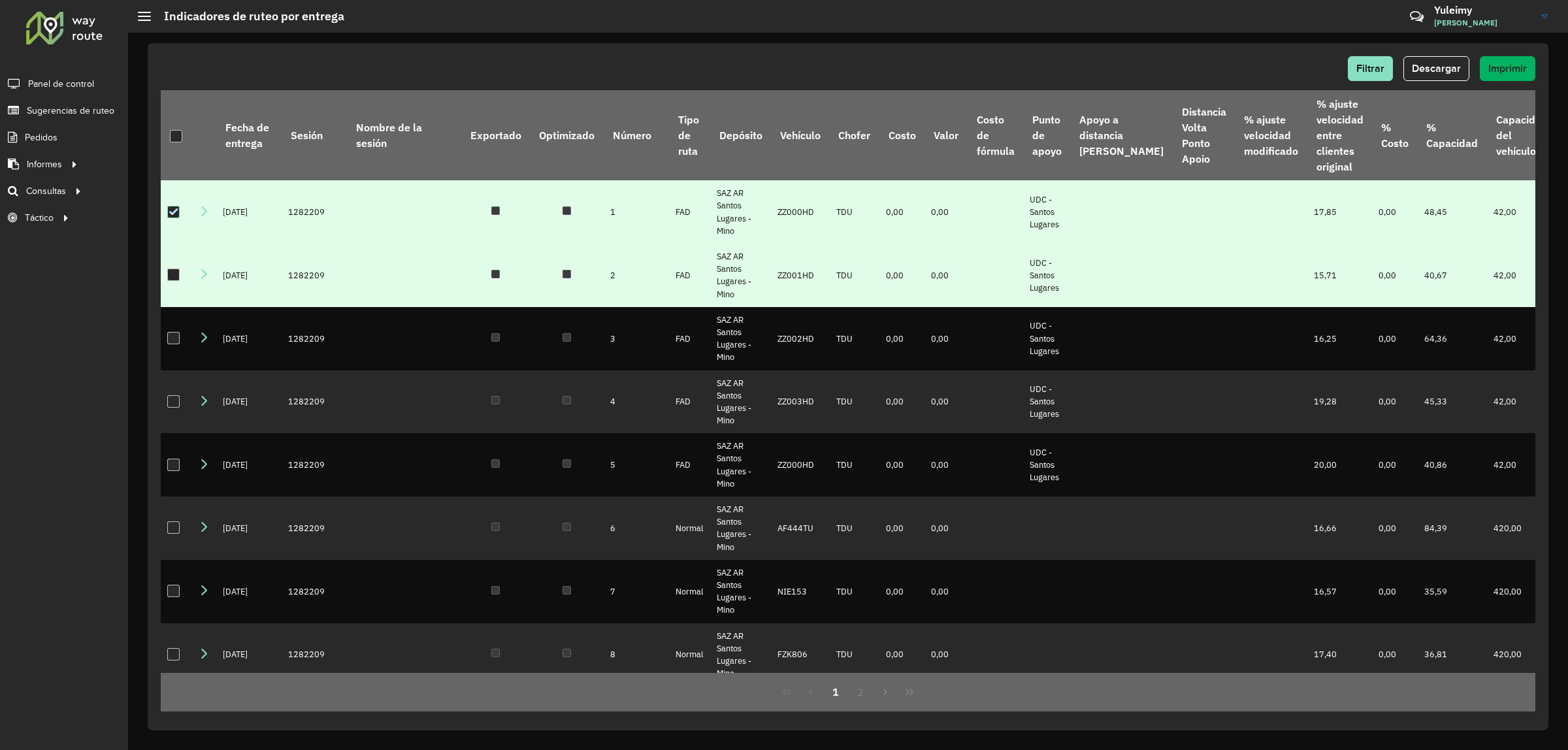
click at [167, 281] on div at bounding box center [173, 274] width 12 height 12
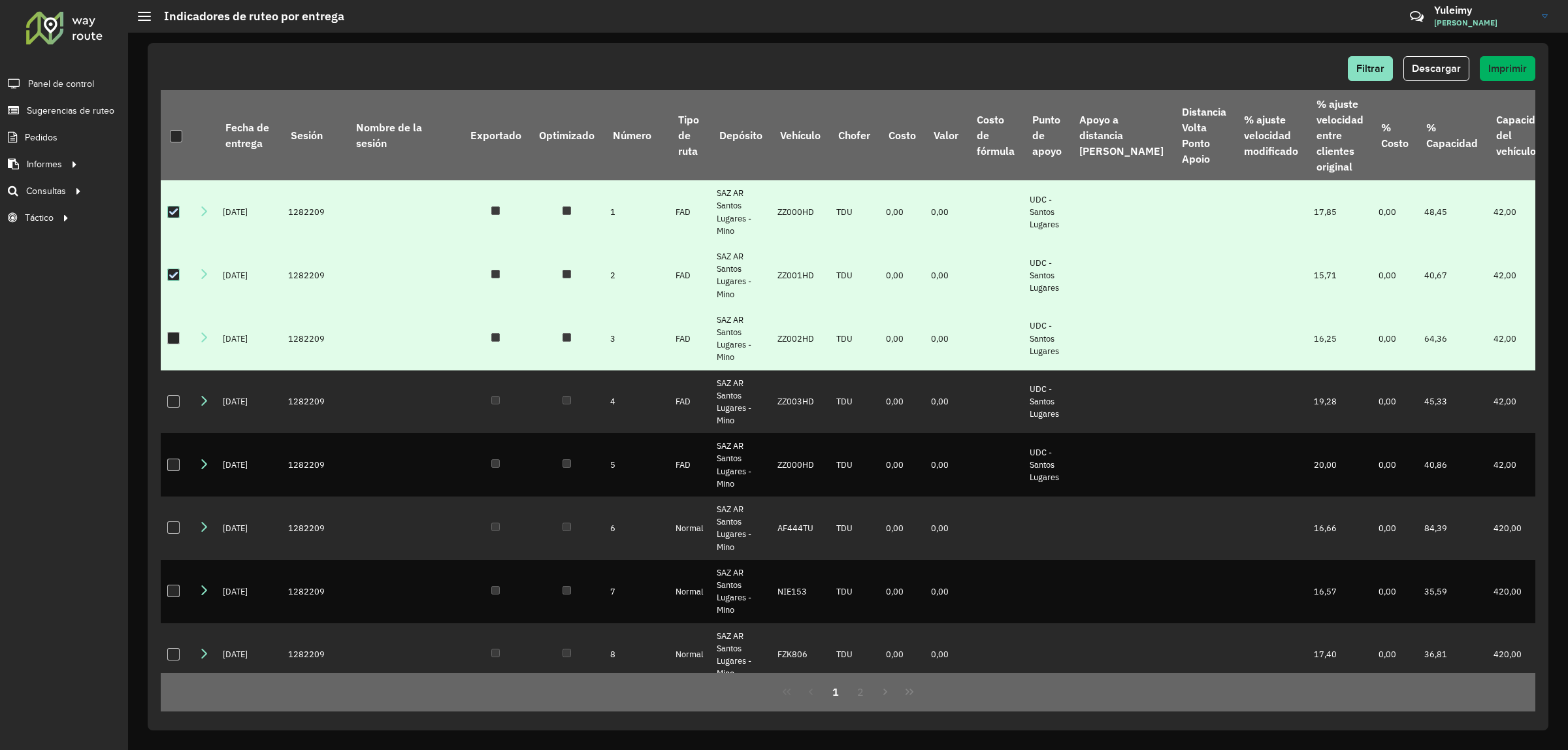
click at [170, 344] on div at bounding box center [173, 337] width 12 height 12
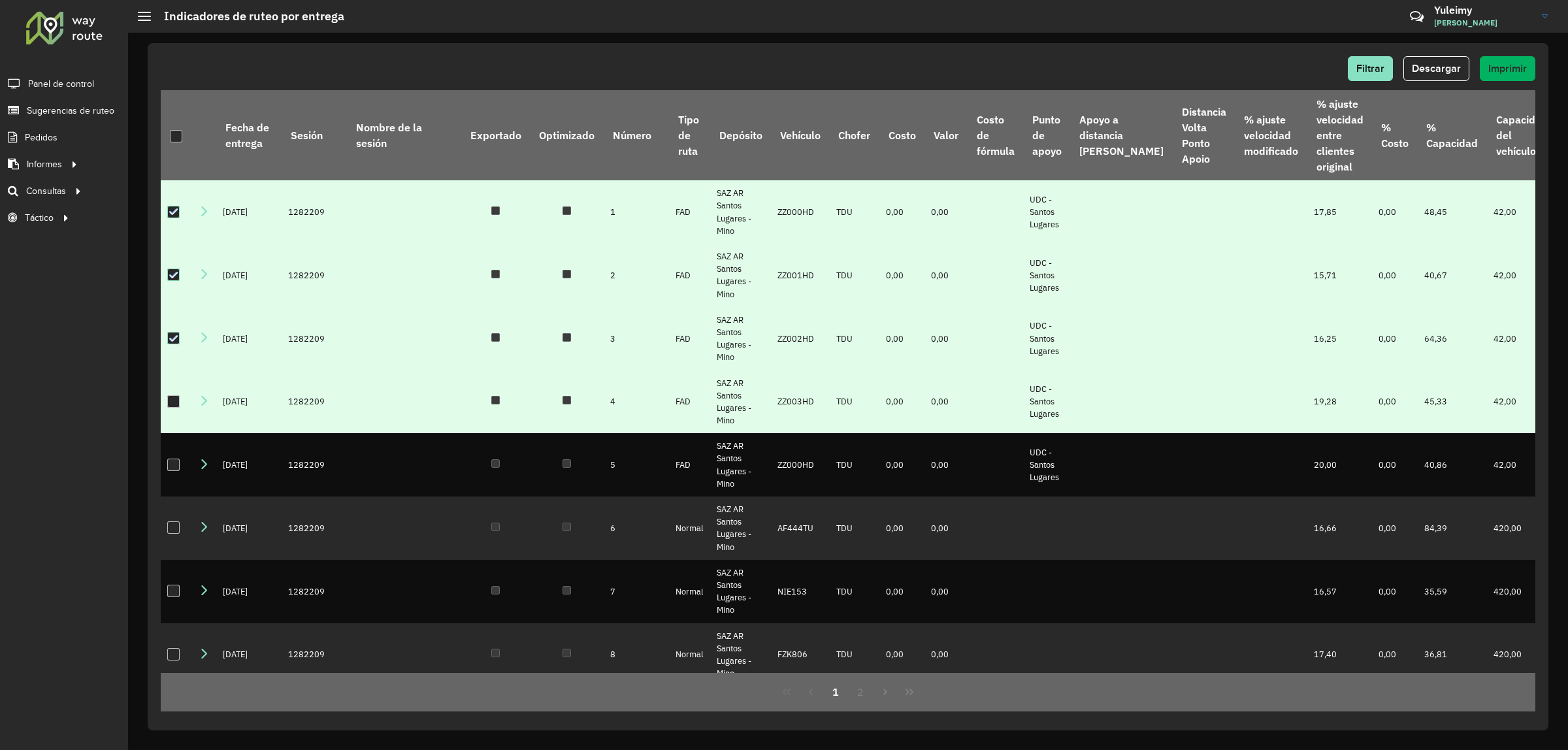
click at [171, 408] on div at bounding box center [173, 401] width 12 height 12
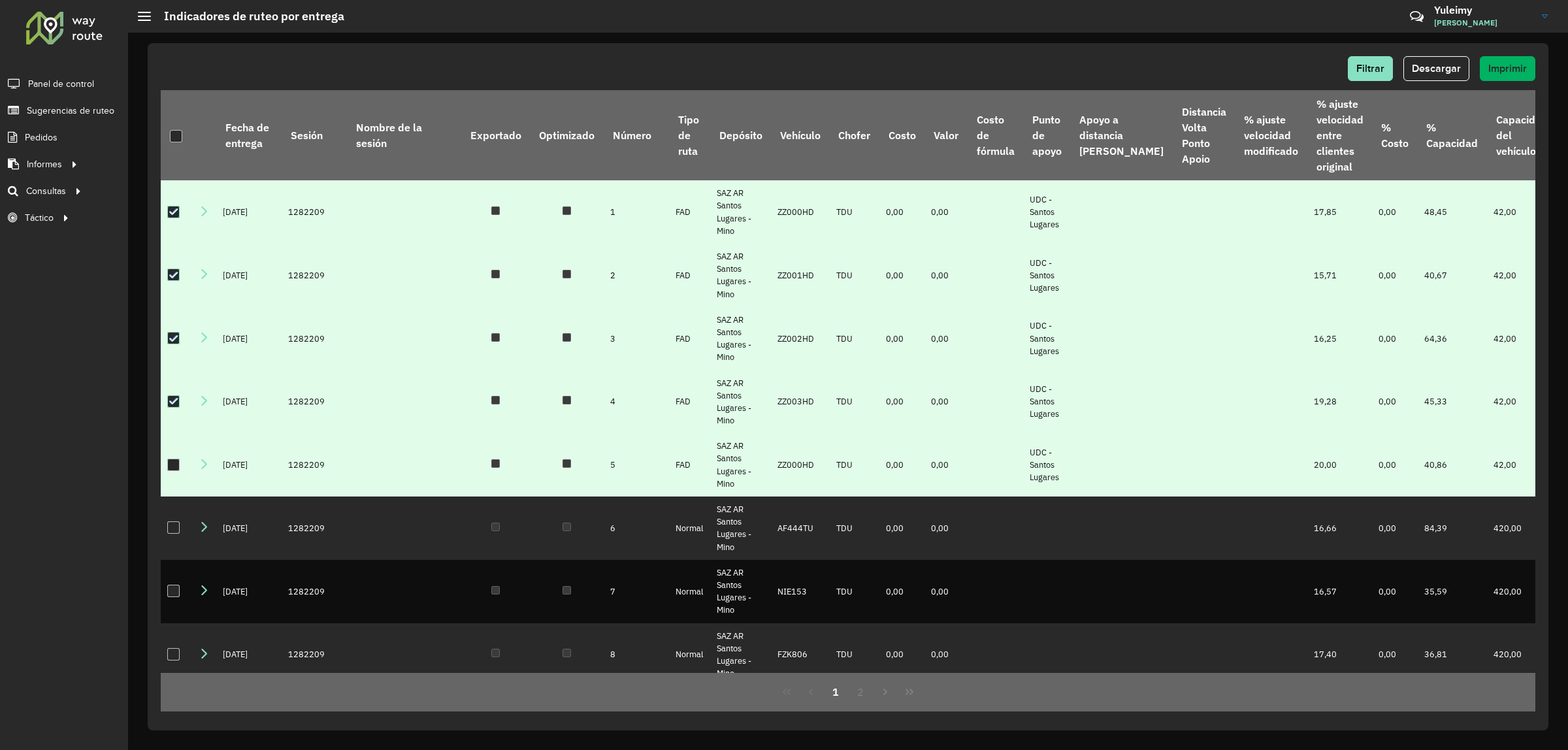
click at [174, 471] on div at bounding box center [173, 464] width 12 height 12
click at [1446, 69] on span "Descargar" at bounding box center [1436, 68] width 49 height 11
